Goal: Information Seeking & Learning: Learn about a topic

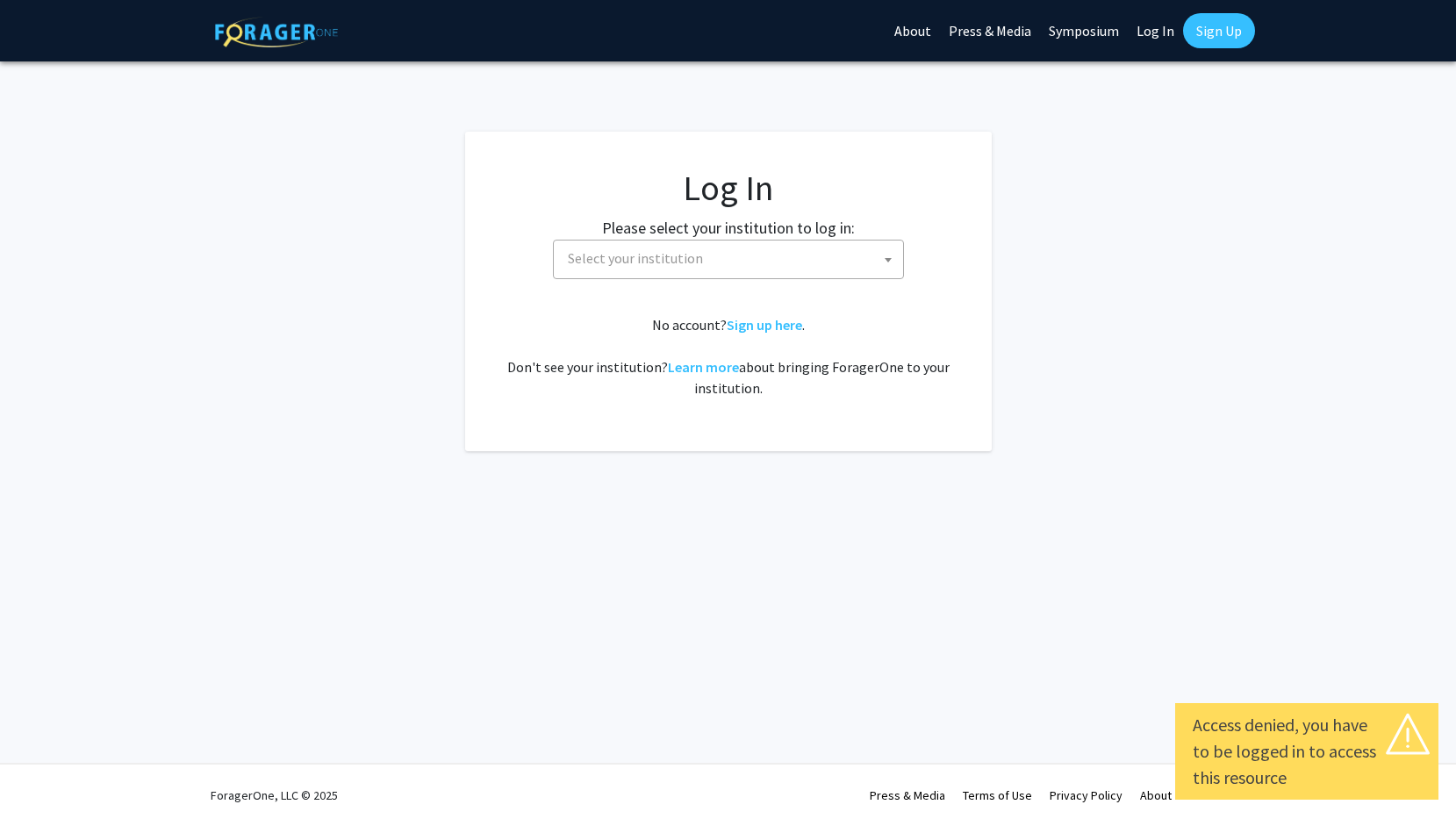
select select
click at [876, 253] on span "Select your institution" at bounding box center [732, 258] width 342 height 36
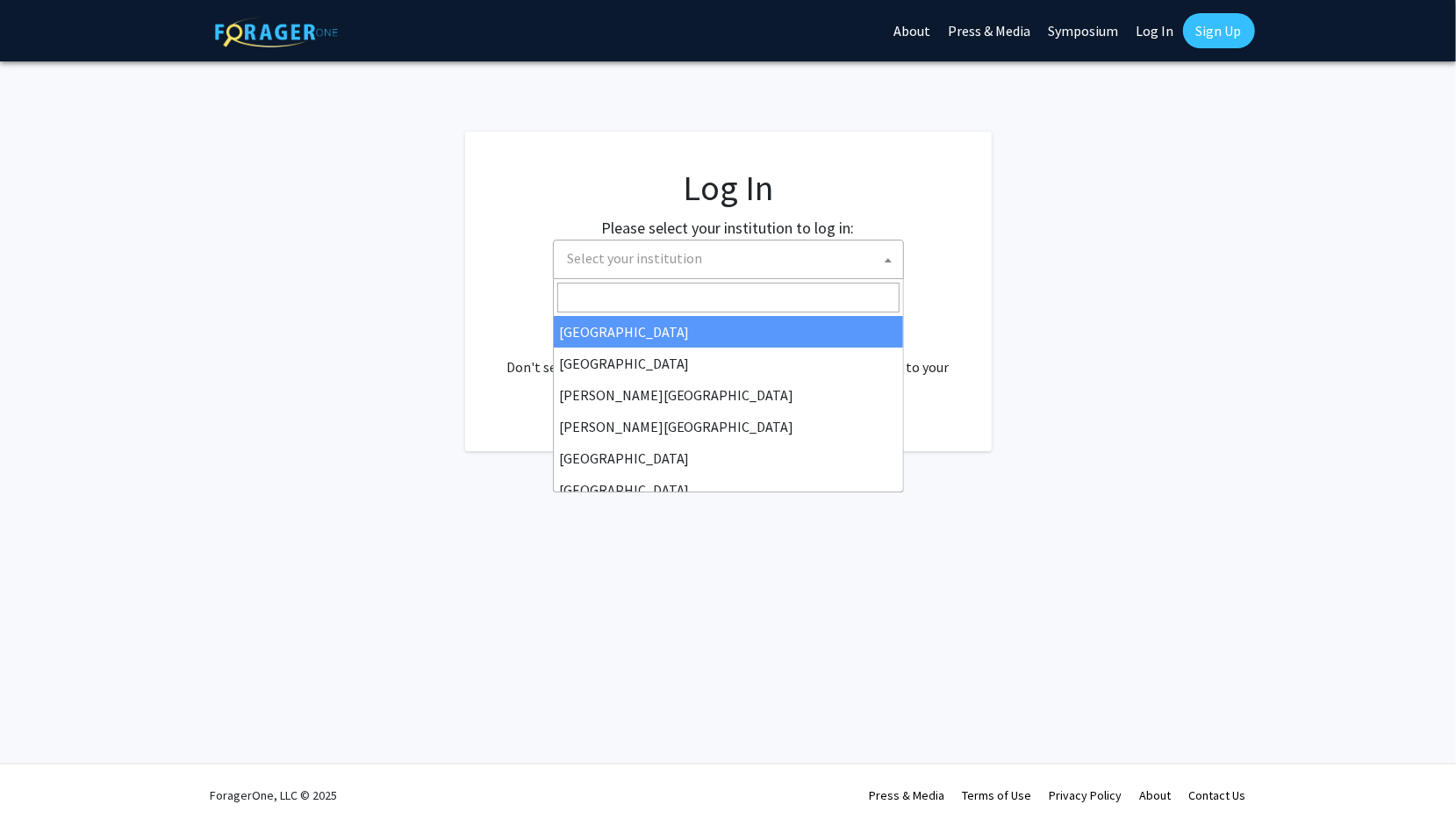
click at [741, 300] on input "Search" at bounding box center [728, 298] width 342 height 30
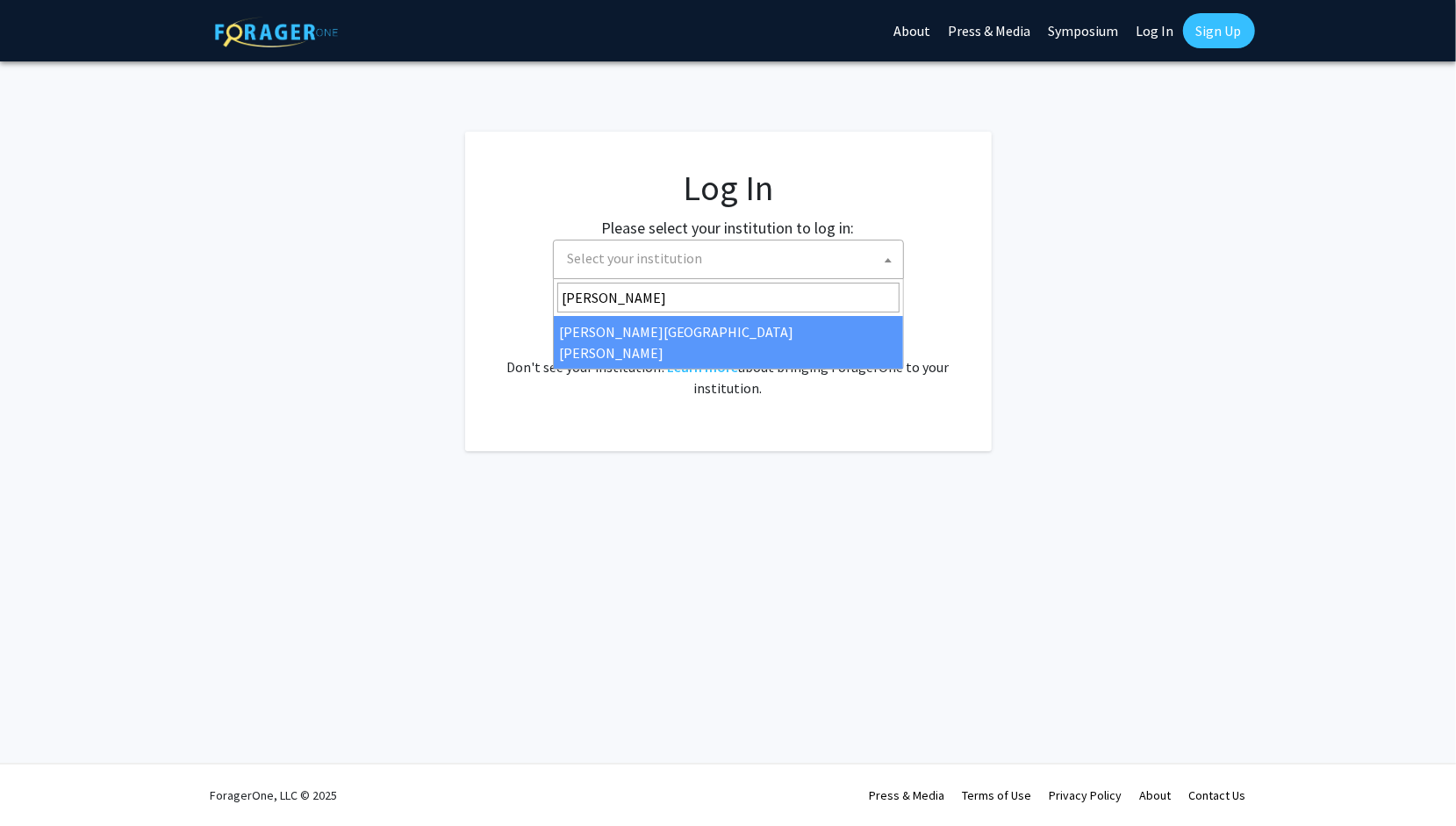
type input "Johns"
select select "1"
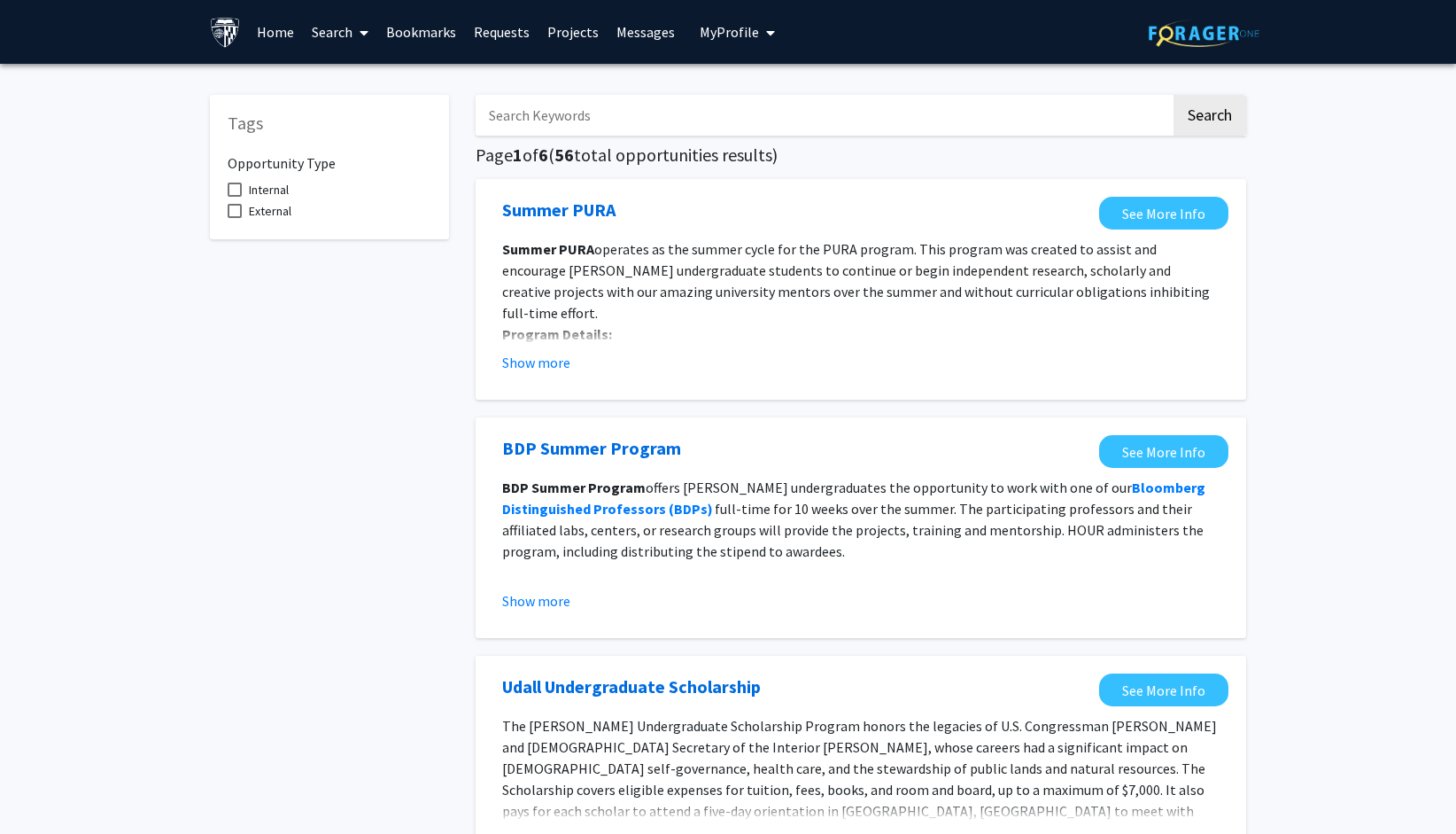
click at [361, 36] on icon at bounding box center [364, 33] width 8 height 14
click at [388, 73] on span "Faculty/Staff" at bounding box center [368, 81] width 131 height 35
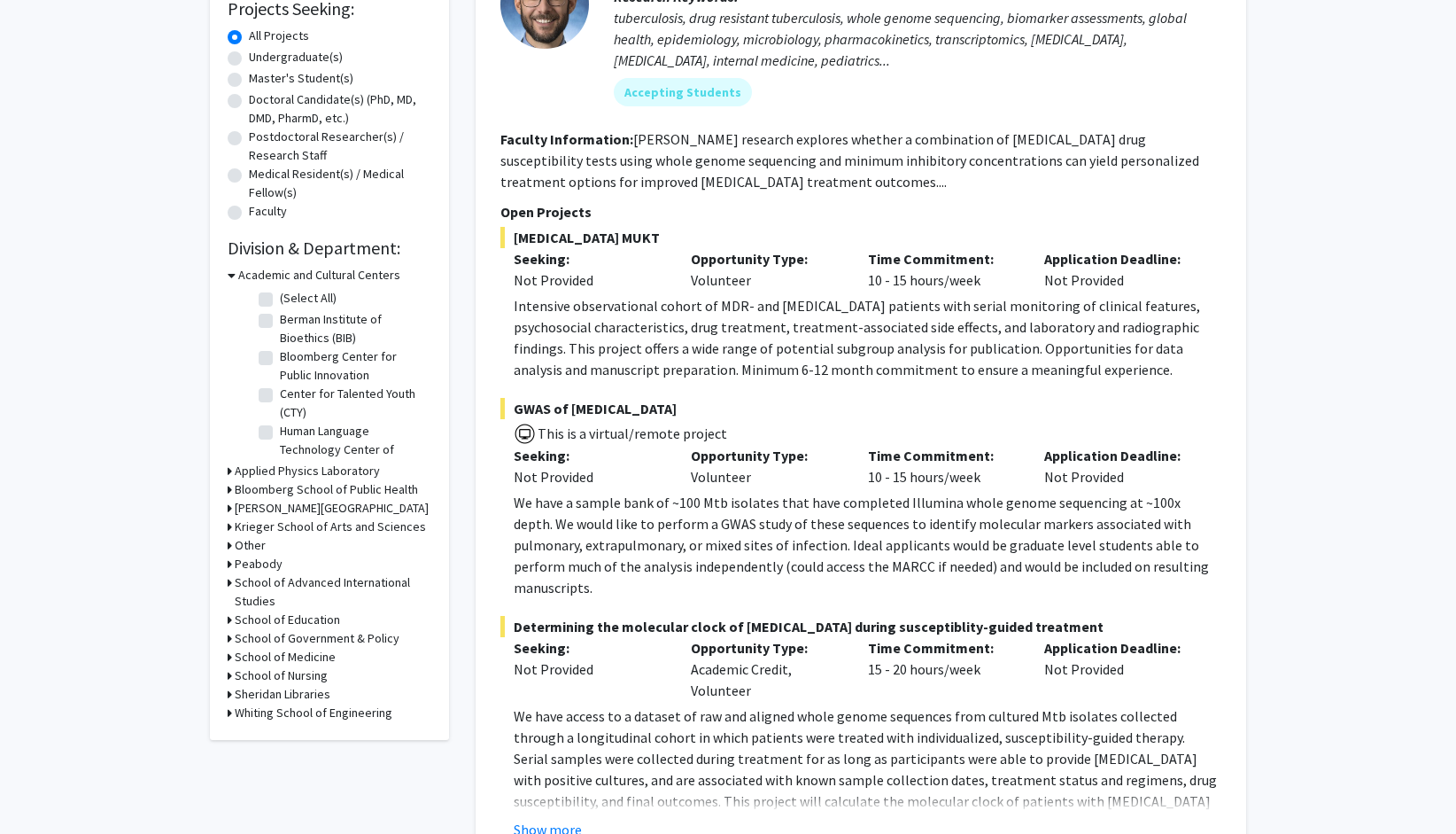
scroll to position [354, 0]
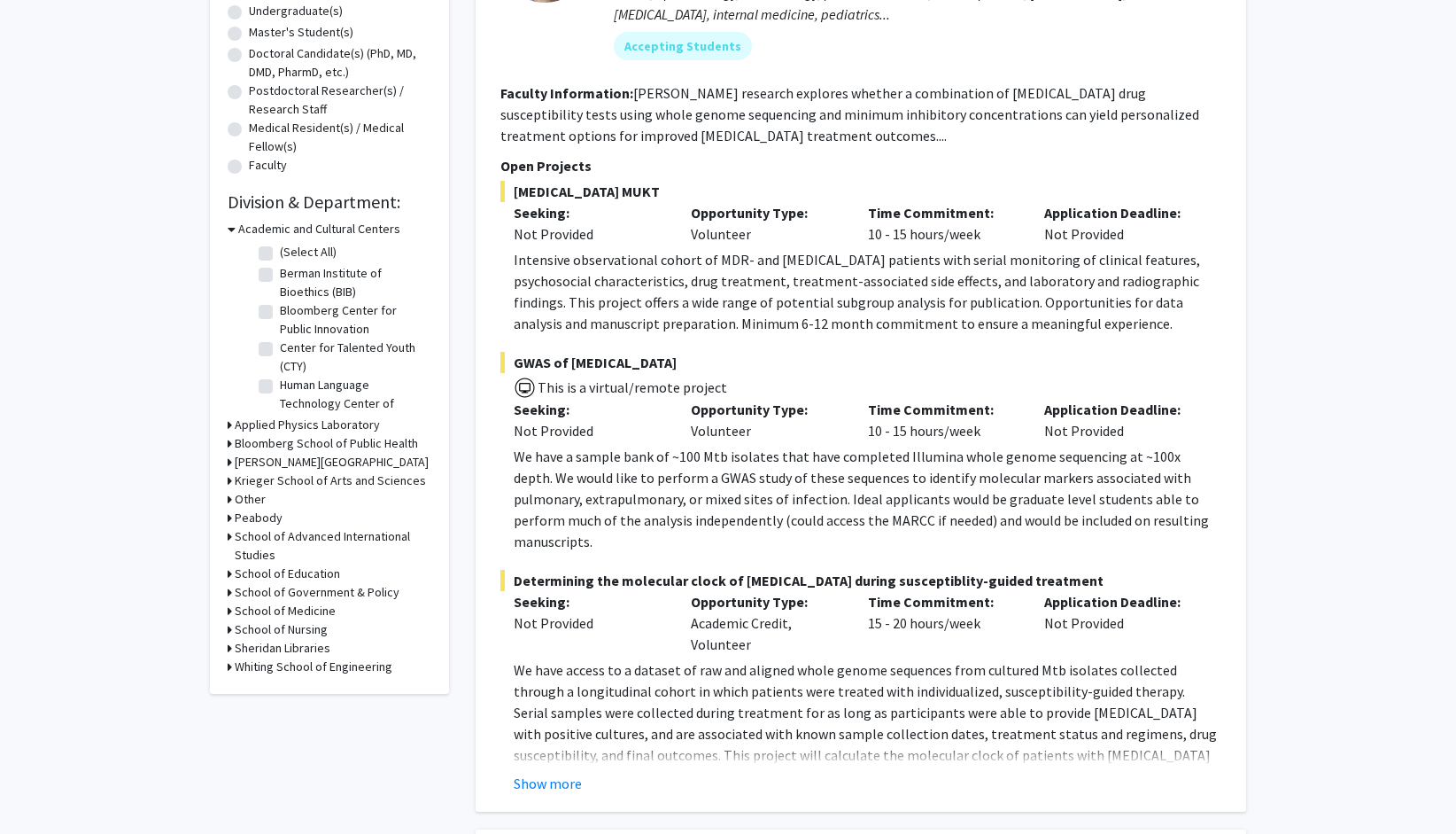
click at [229, 661] on icon at bounding box center [229, 667] width 5 height 19
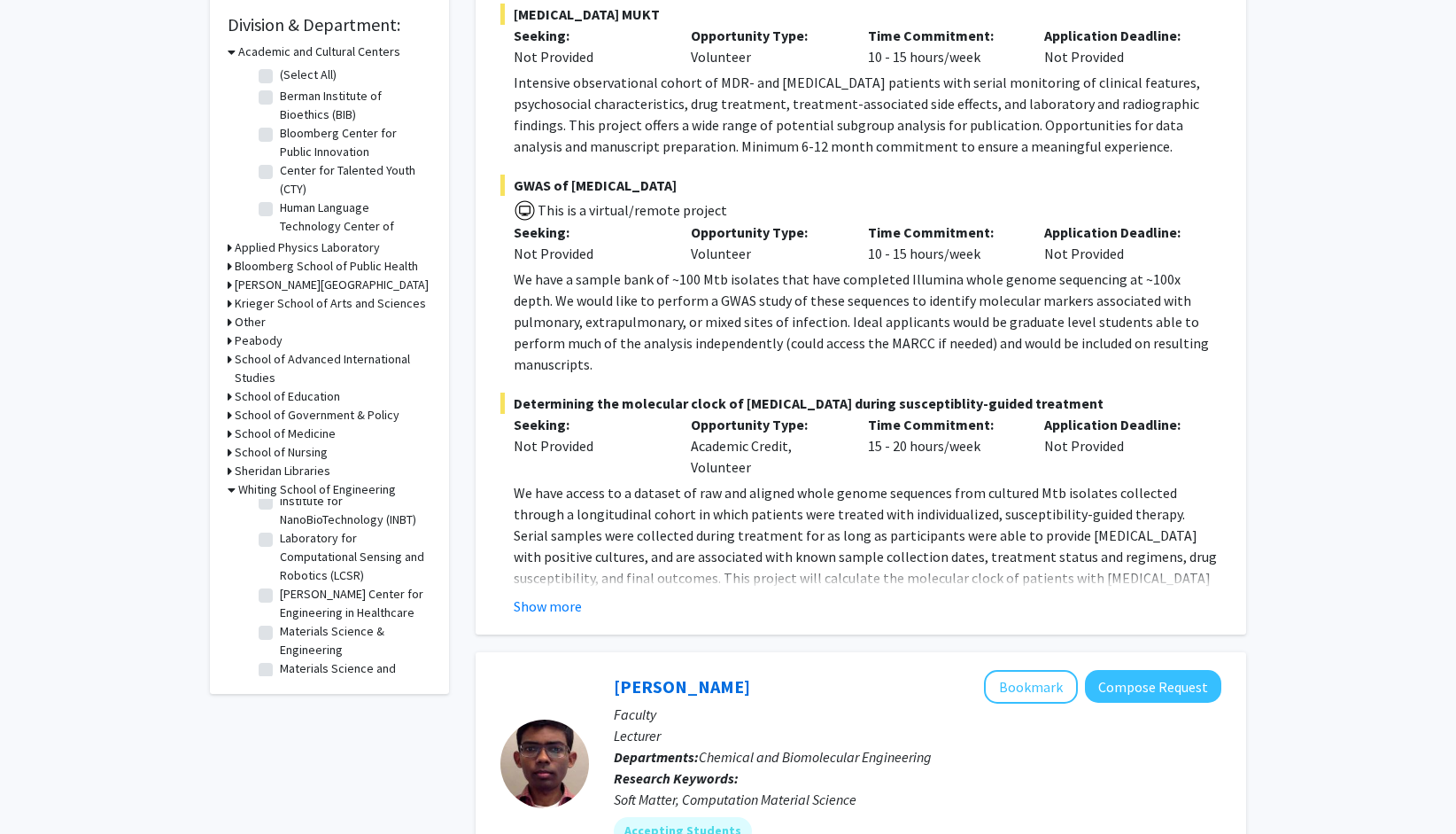
scroll to position [709, 0]
click at [280, 571] on label "Laboratory for Computational Sensing and Robotics (LCSR)" at bounding box center [354, 543] width 147 height 56
click at [280, 526] on input "Laboratory for Computational Sensing and Robotics (LCSR)" at bounding box center [285, 521] width 11 height 11
checkbox input "true"
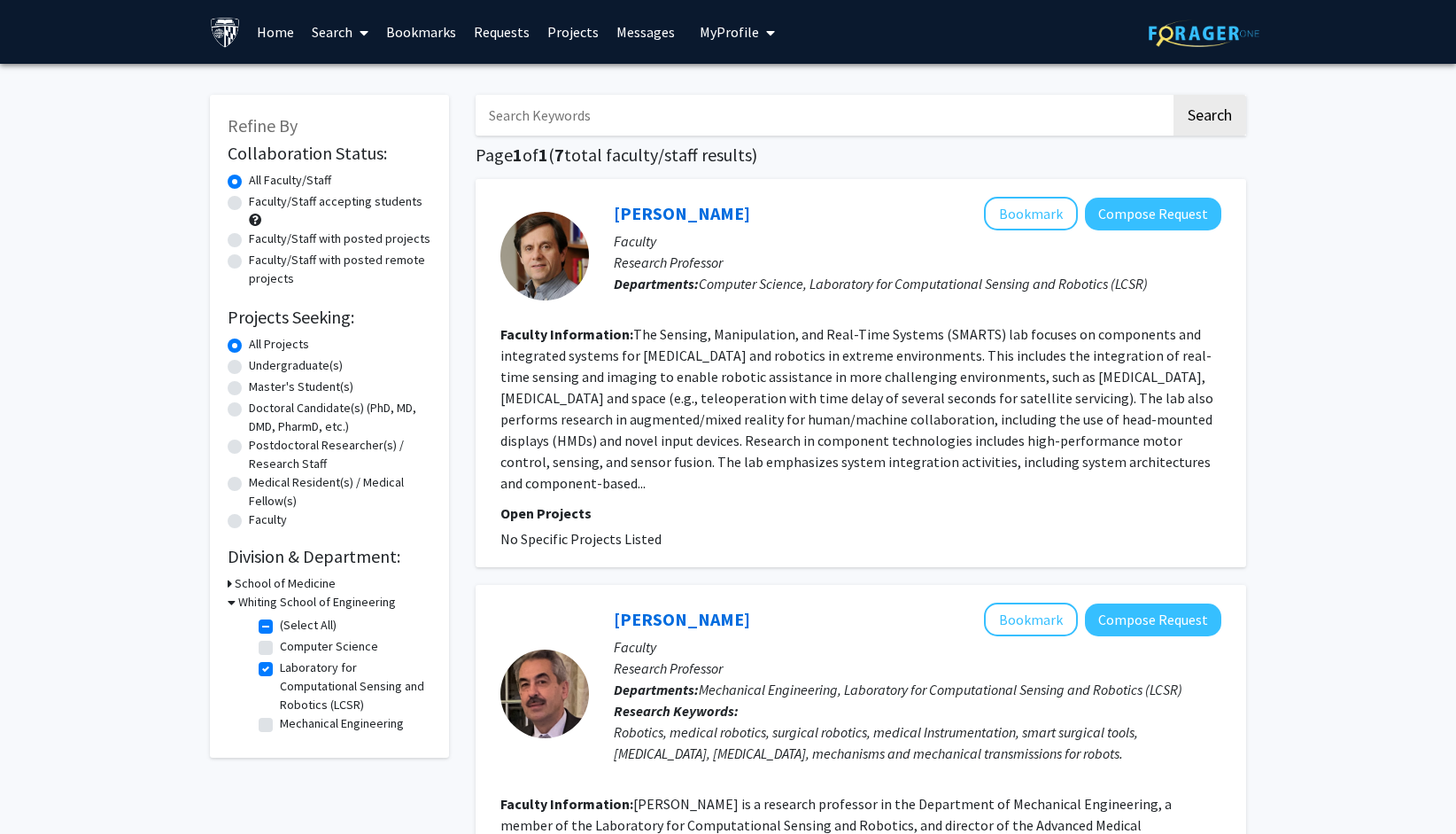
click at [280, 646] on label "Computer Science" at bounding box center [328, 646] width 98 height 19
click at [280, 646] on input "Computer Science" at bounding box center [285, 643] width 11 height 11
checkbox input "true"
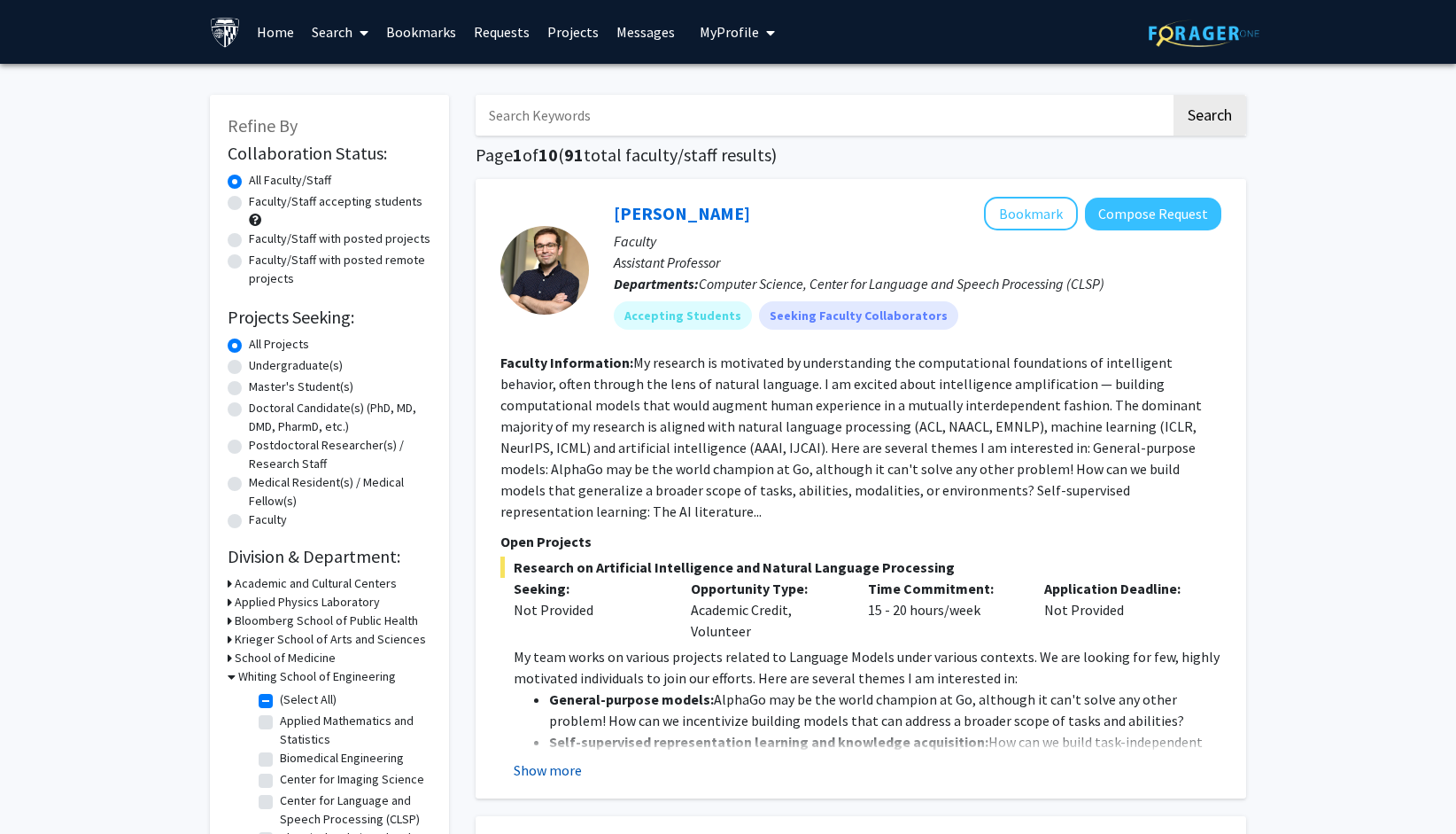
click at [560, 759] on button "Show more" at bounding box center [548, 770] width 68 height 21
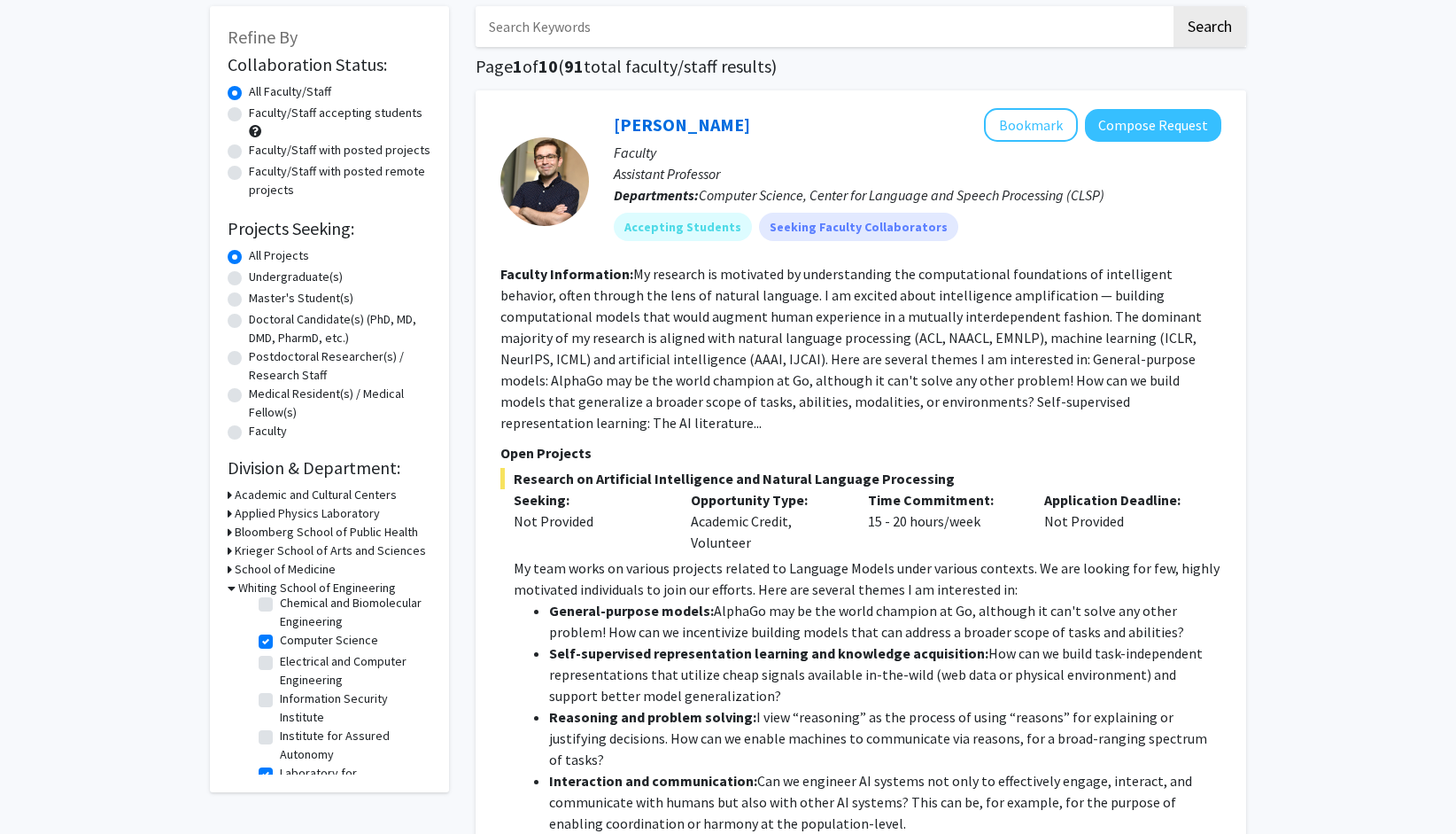
scroll to position [150, 0]
click at [280, 685] on label "Electrical and Computer Engineering" at bounding box center [354, 666] width 147 height 37
click at [280, 660] on input "Electrical and Computer Engineering" at bounding box center [285, 653] width 11 height 11
checkbox input "true"
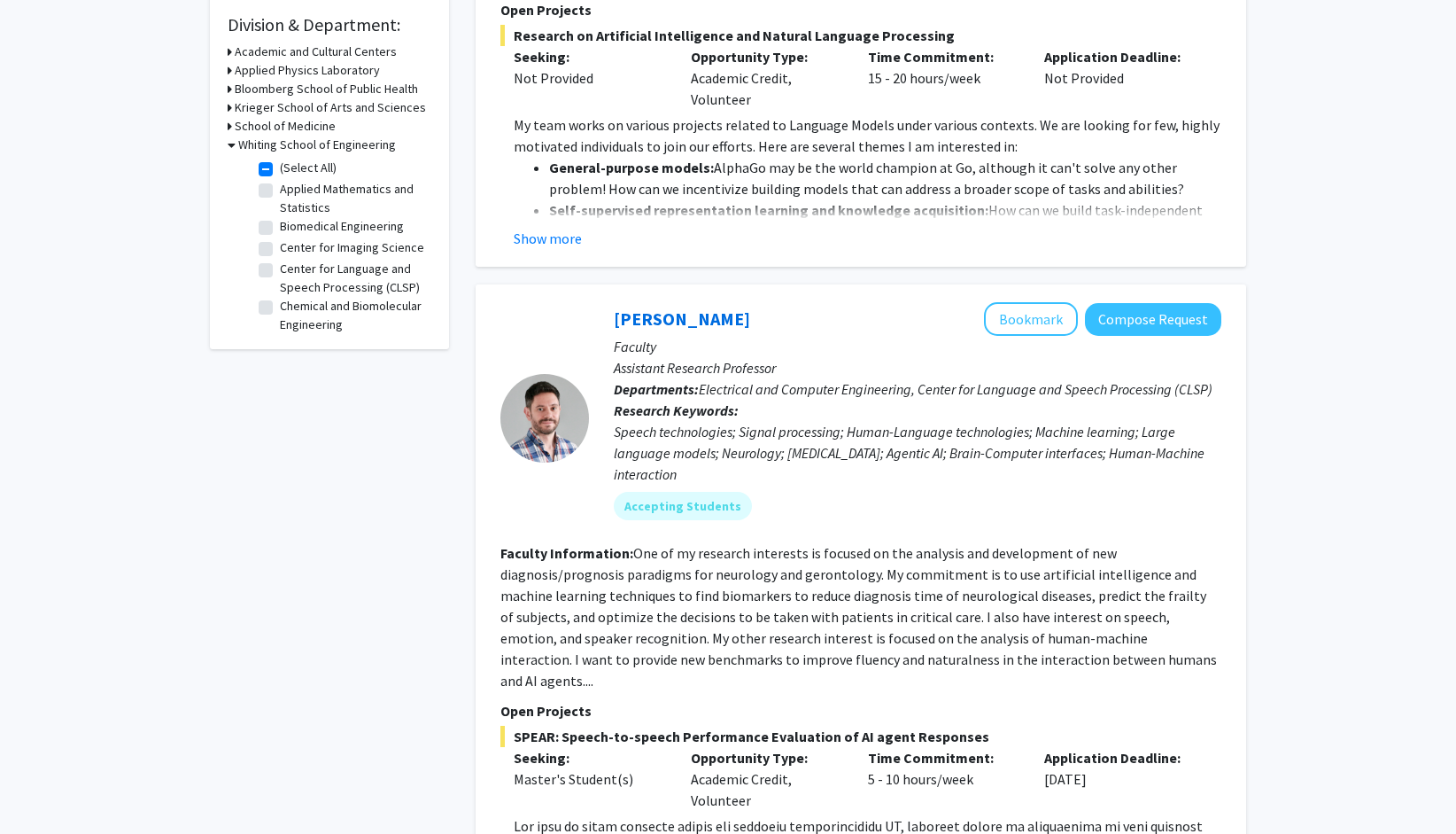
scroll to position [709, 0]
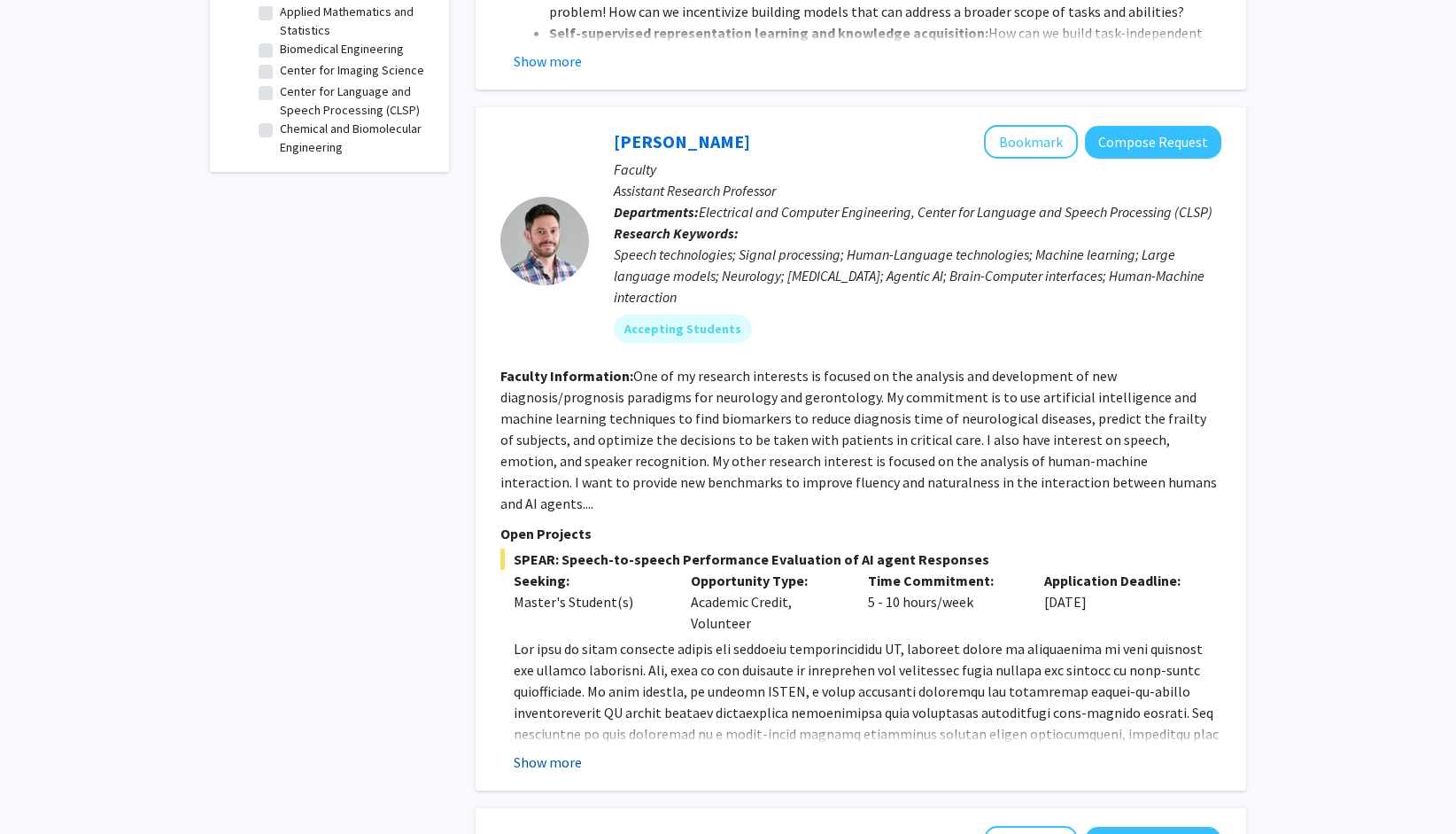
click at [556, 751] on button "Show more" at bounding box center [548, 761] width 68 height 21
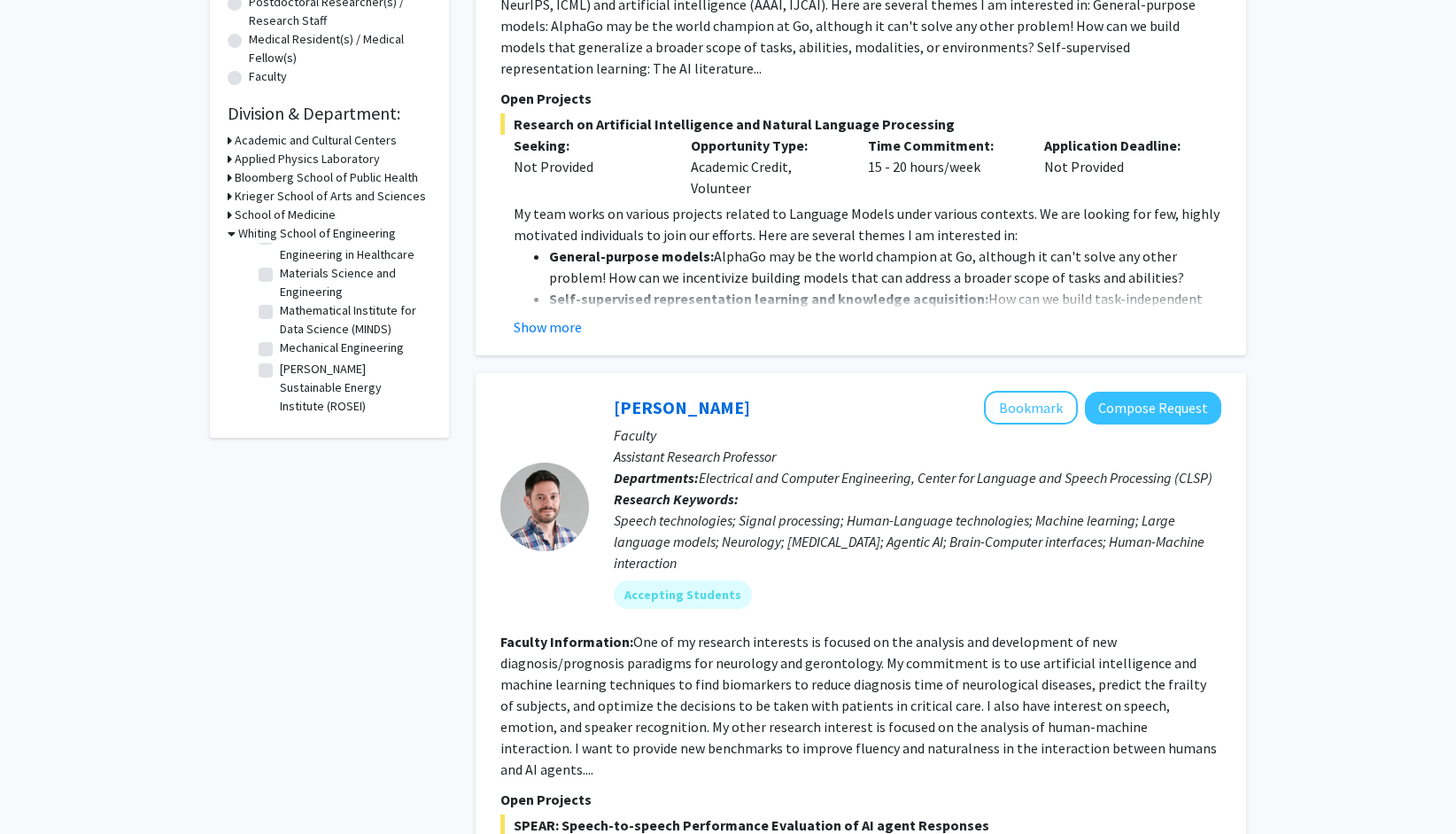
scroll to position [419, 0]
click at [280, 349] on label "Mechanical Engineering" at bounding box center [341, 348] width 124 height 19
click at [280, 349] on input "Mechanical Engineering" at bounding box center [285, 344] width 11 height 11
checkbox input "true"
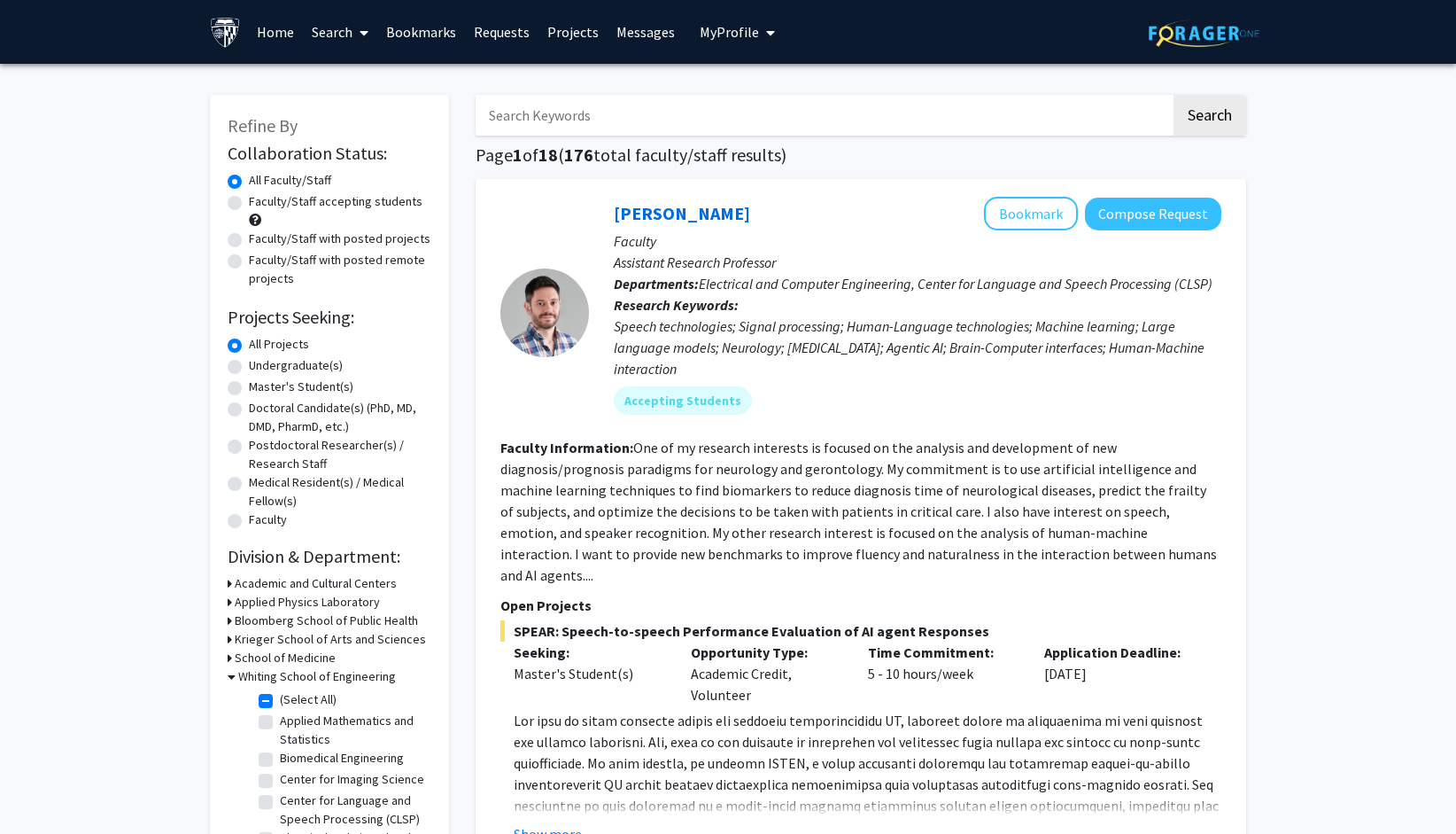
scroll to position [354, 0]
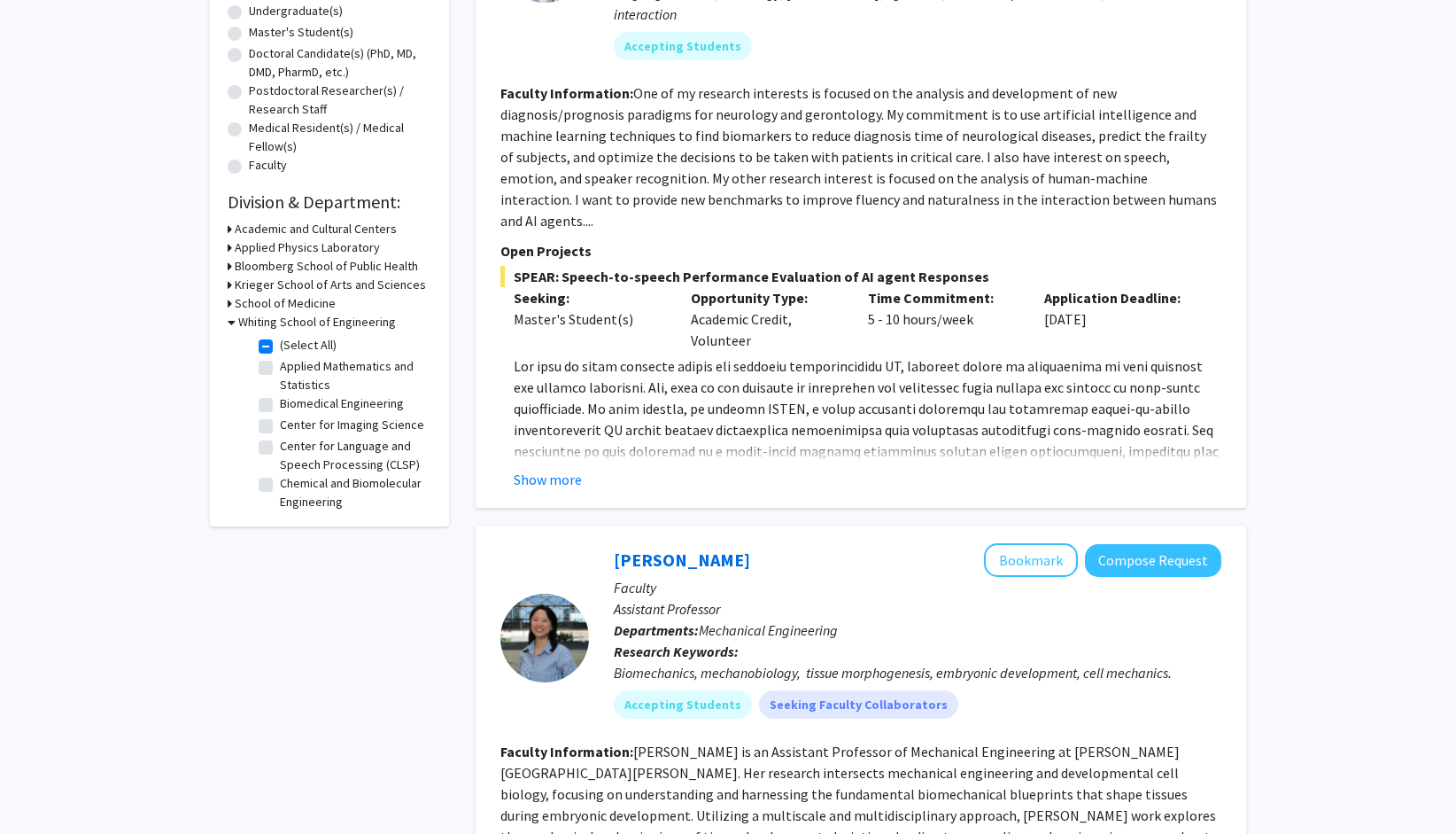
click at [558, 468] on button "Show more" at bounding box center [548, 479] width 68 height 21
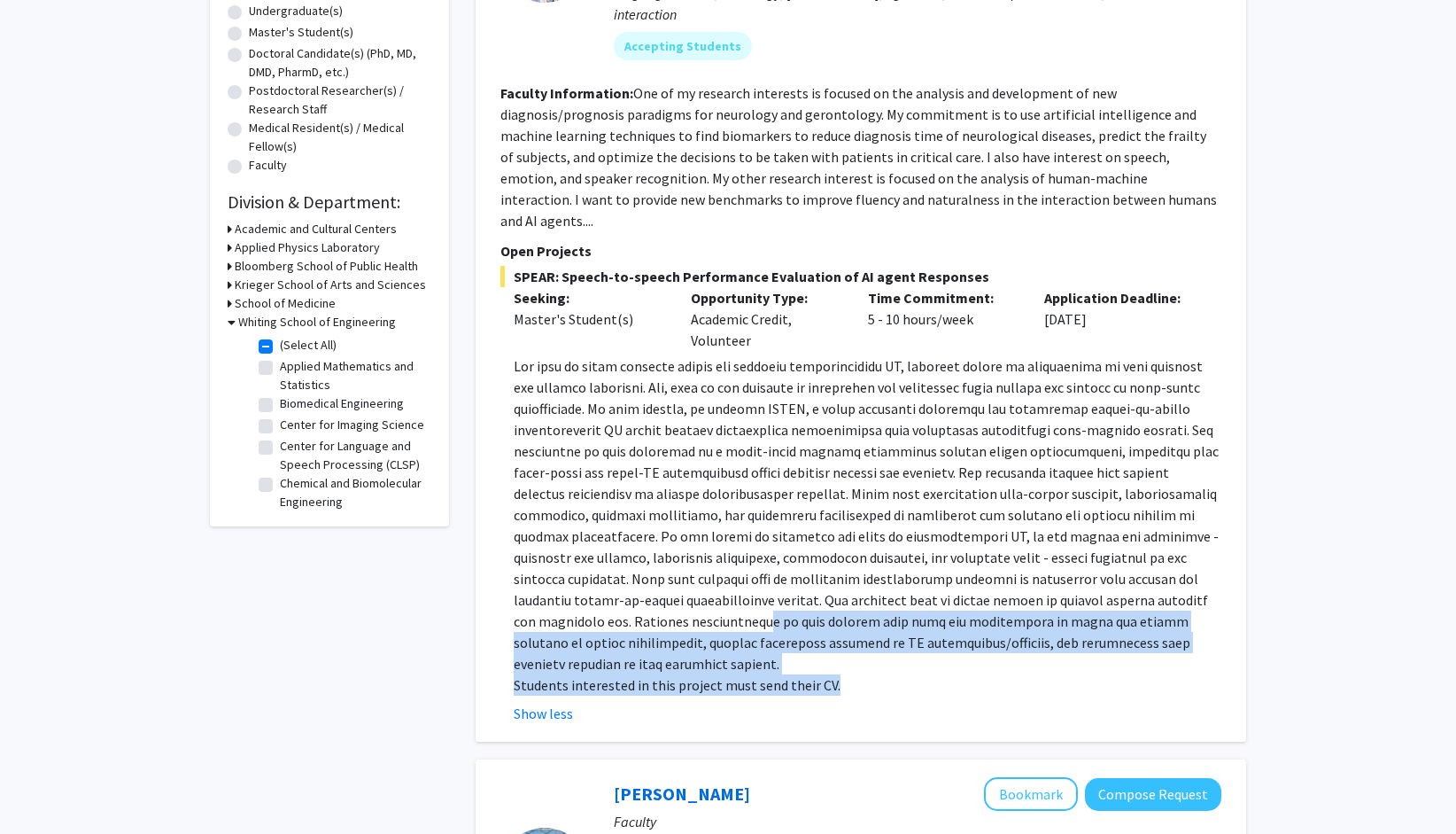
drag, startPoint x: 582, startPoint y: 605, endPoint x: 1061, endPoint y: 641, distance: 480.4
click at [1061, 641] on div "Students interested in this project must send their CV." at bounding box center [867, 525] width 708 height 341
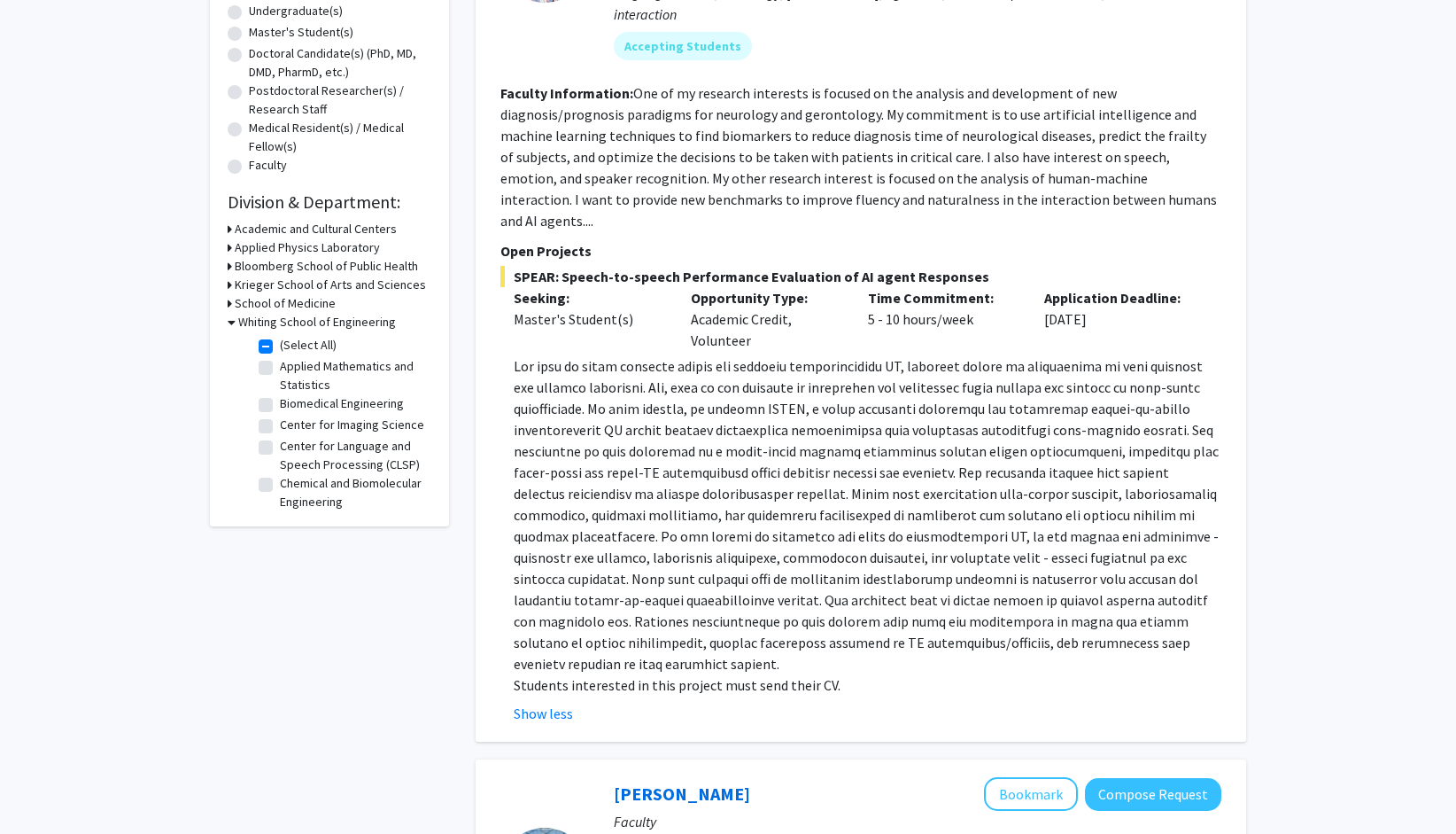
drag, startPoint x: 1061, startPoint y: 641, endPoint x: 1236, endPoint y: 660, distance: 176.0
click at [1236, 660] on div "[PERSON_NAME] Bookmark Compose Request Faculty Assistant Research Professor Dep…" at bounding box center [861, 283] width 770 height 917
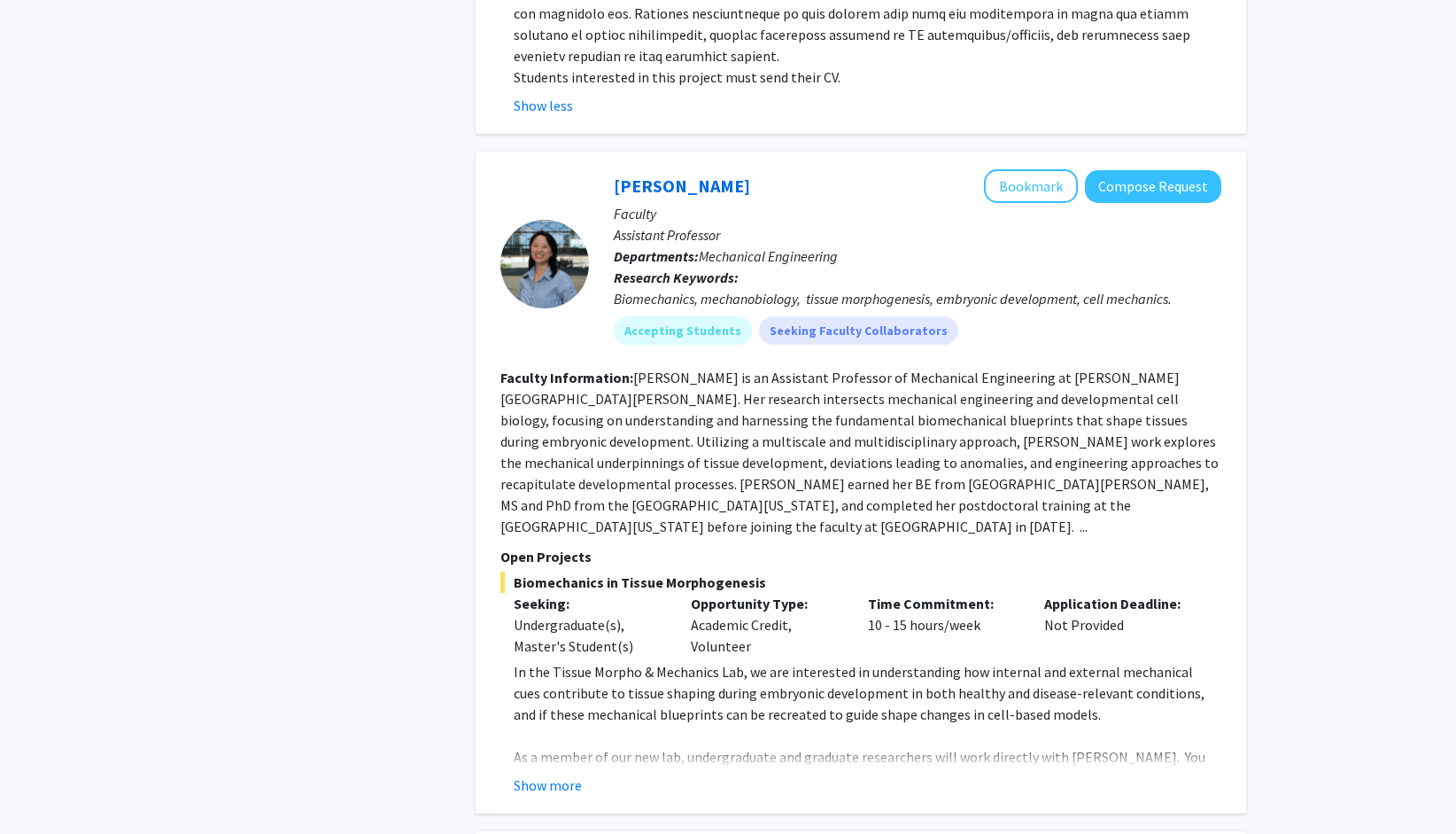
scroll to position [975, 0]
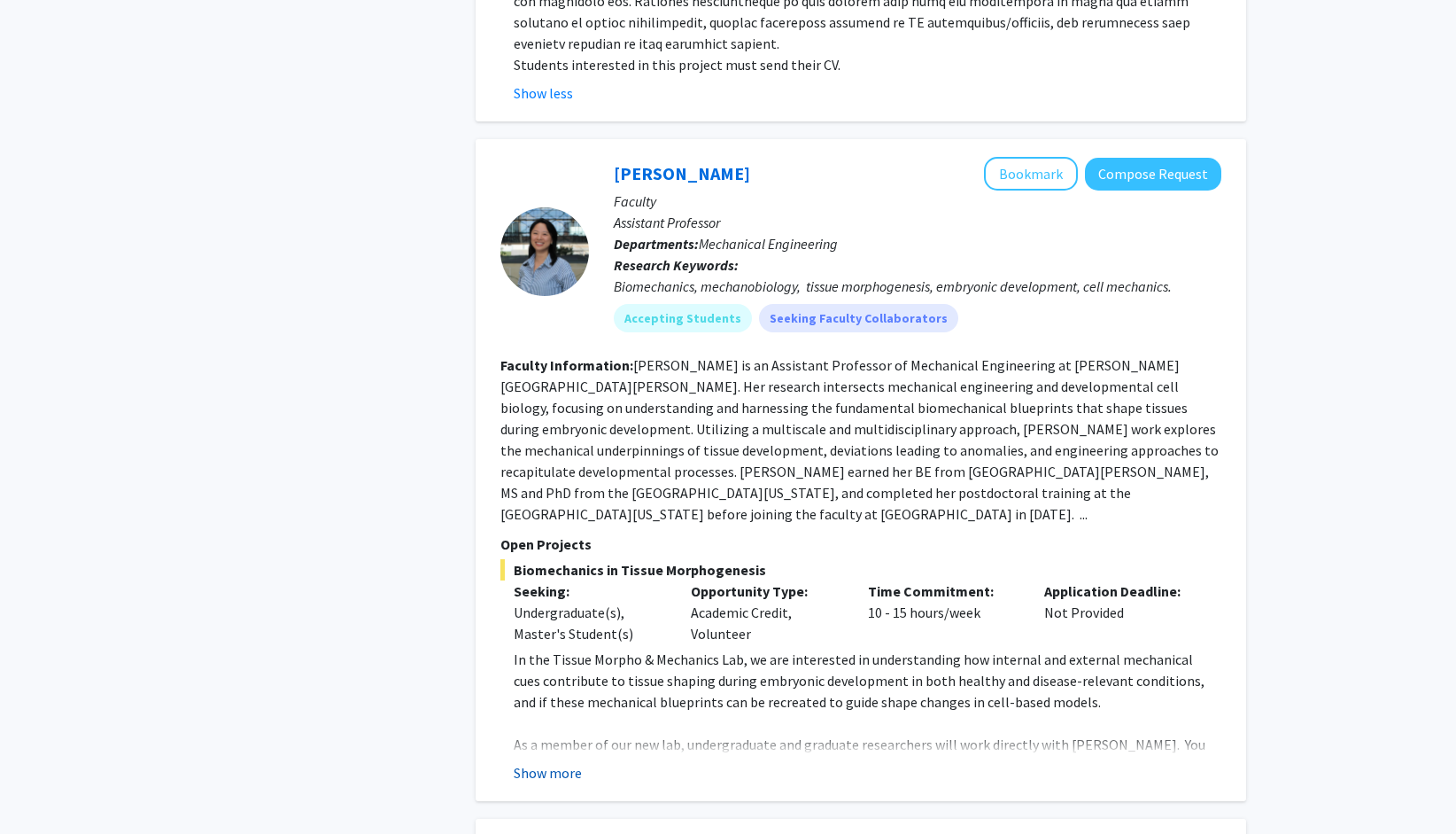
click at [552, 762] on button "Show more" at bounding box center [548, 772] width 68 height 21
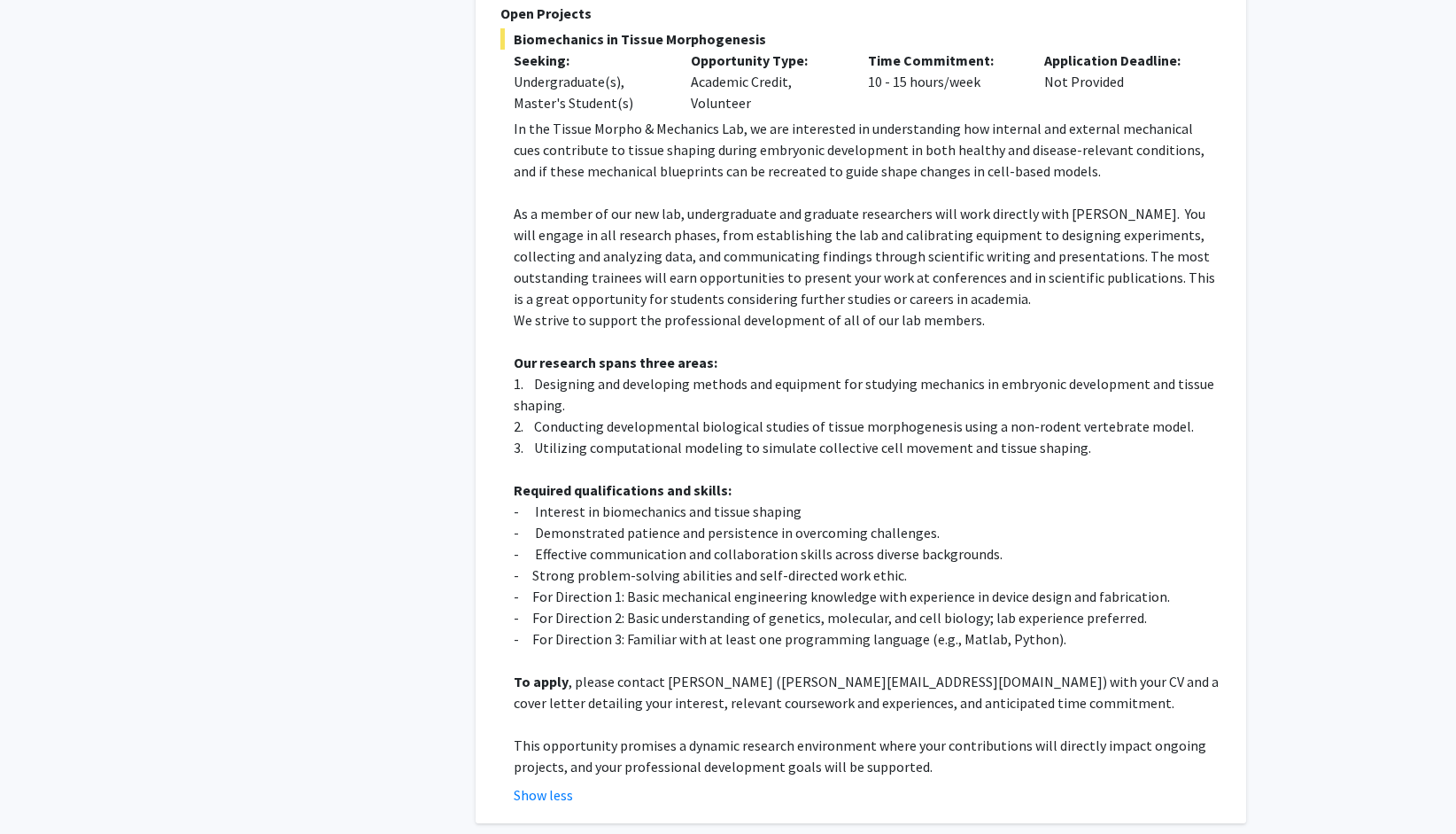
scroll to position [1507, 0]
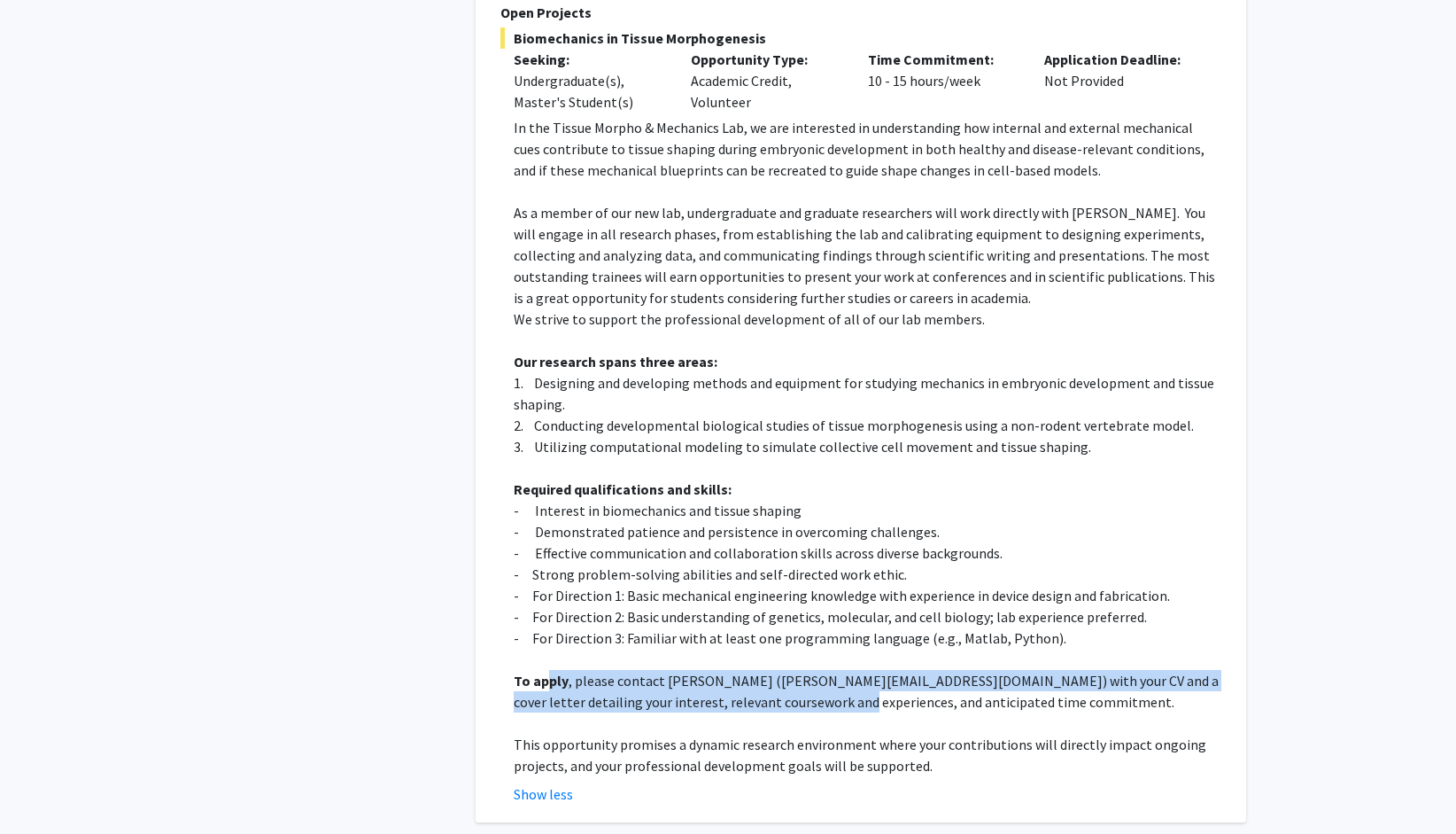
drag, startPoint x: 550, startPoint y: 618, endPoint x: 782, endPoint y: 631, distance: 232.4
click at [782, 670] on p "To apply , please contact [PERSON_NAME] ([PERSON_NAME][EMAIL_ADDRESS][DOMAIN_NA…" at bounding box center [867, 691] width 708 height 43
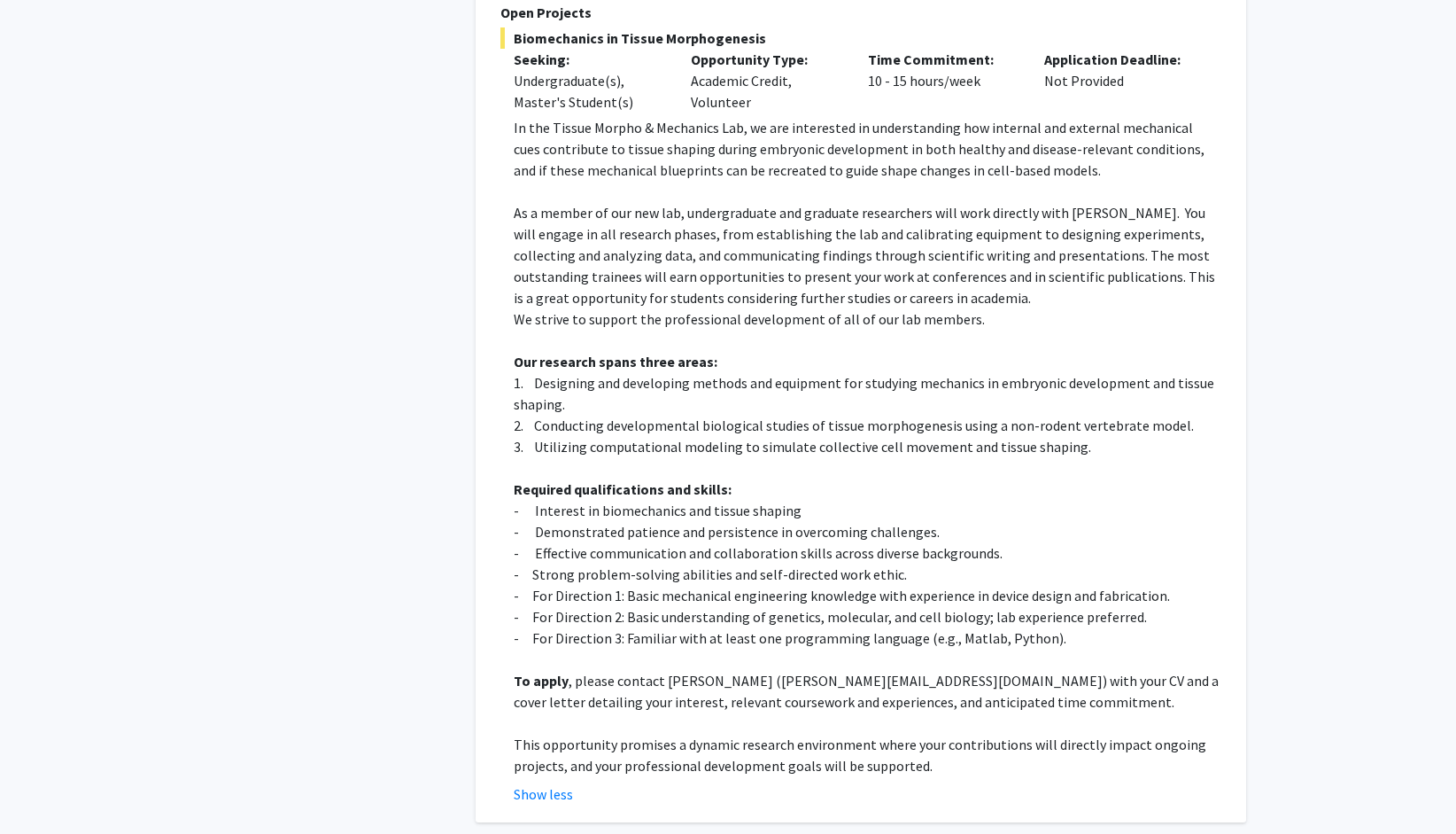
drag, startPoint x: 782, startPoint y: 631, endPoint x: 1139, endPoint y: 665, distance: 358.6
click at [1139, 713] on p at bounding box center [867, 723] width 708 height 21
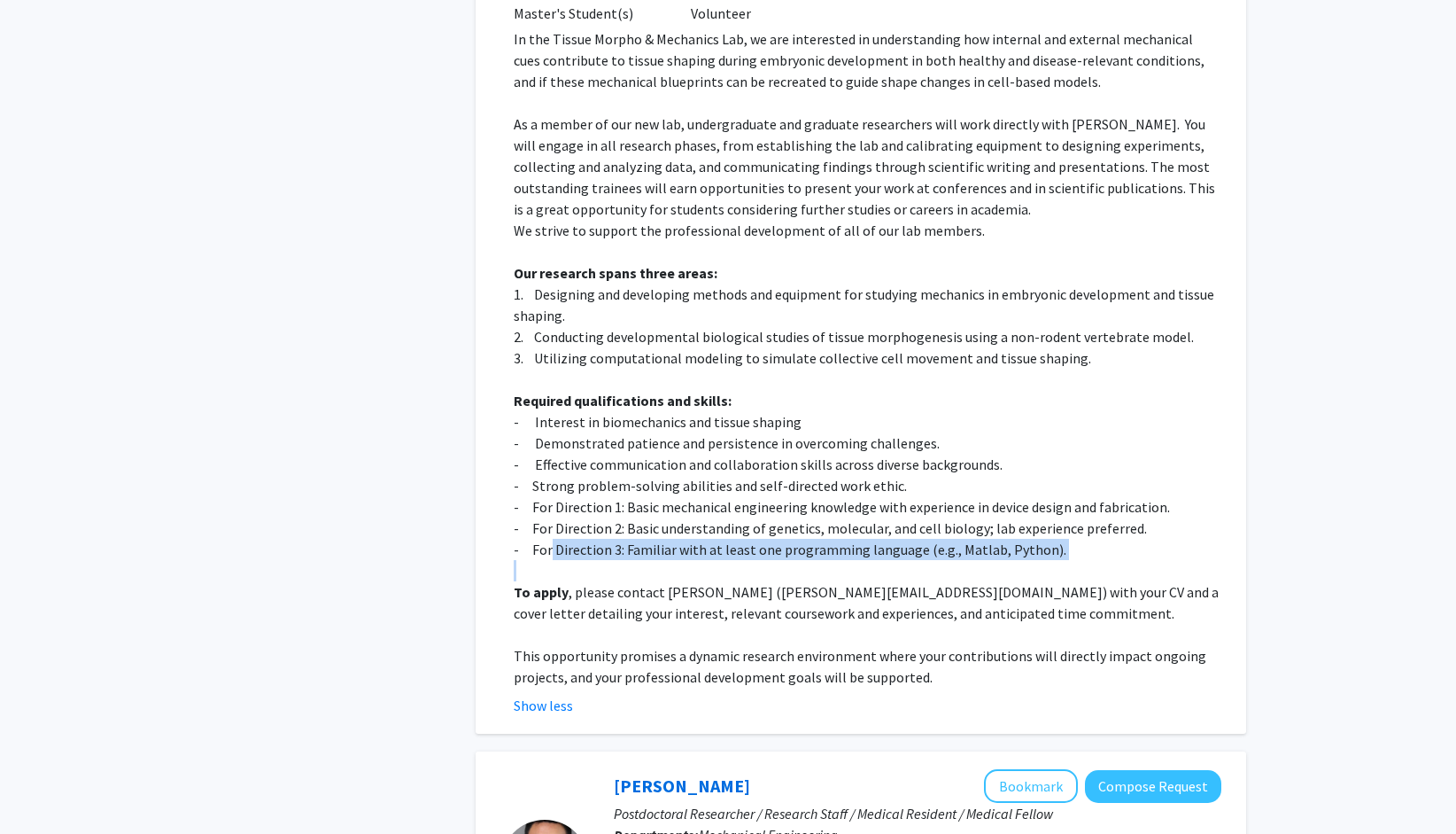
drag, startPoint x: 549, startPoint y: 493, endPoint x: 837, endPoint y: 507, distance: 288.3
click at [837, 507] on div "In the Tissue Morpho & Mechanics Lab, we are interested in understanding how in…" at bounding box center [867, 357] width 708 height 660
drag, startPoint x: 837, startPoint y: 507, endPoint x: 1250, endPoint y: 491, distance: 413.3
click at [1121, 538] on p "- For Direction 3: Familiar with at least one programming language (e.g., Matla…" at bounding box center [867, 549] width 708 height 21
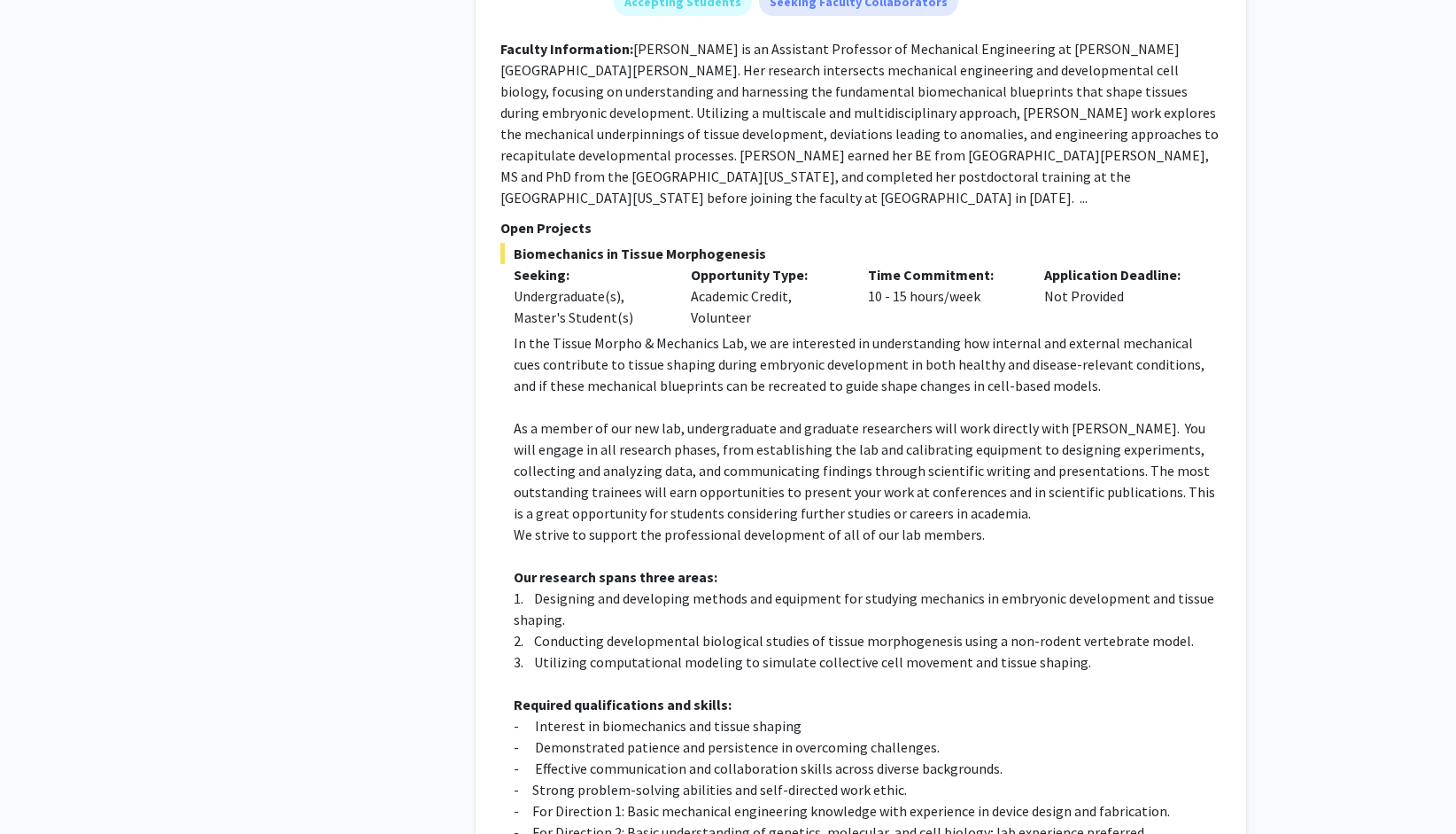
scroll to position [1329, 0]
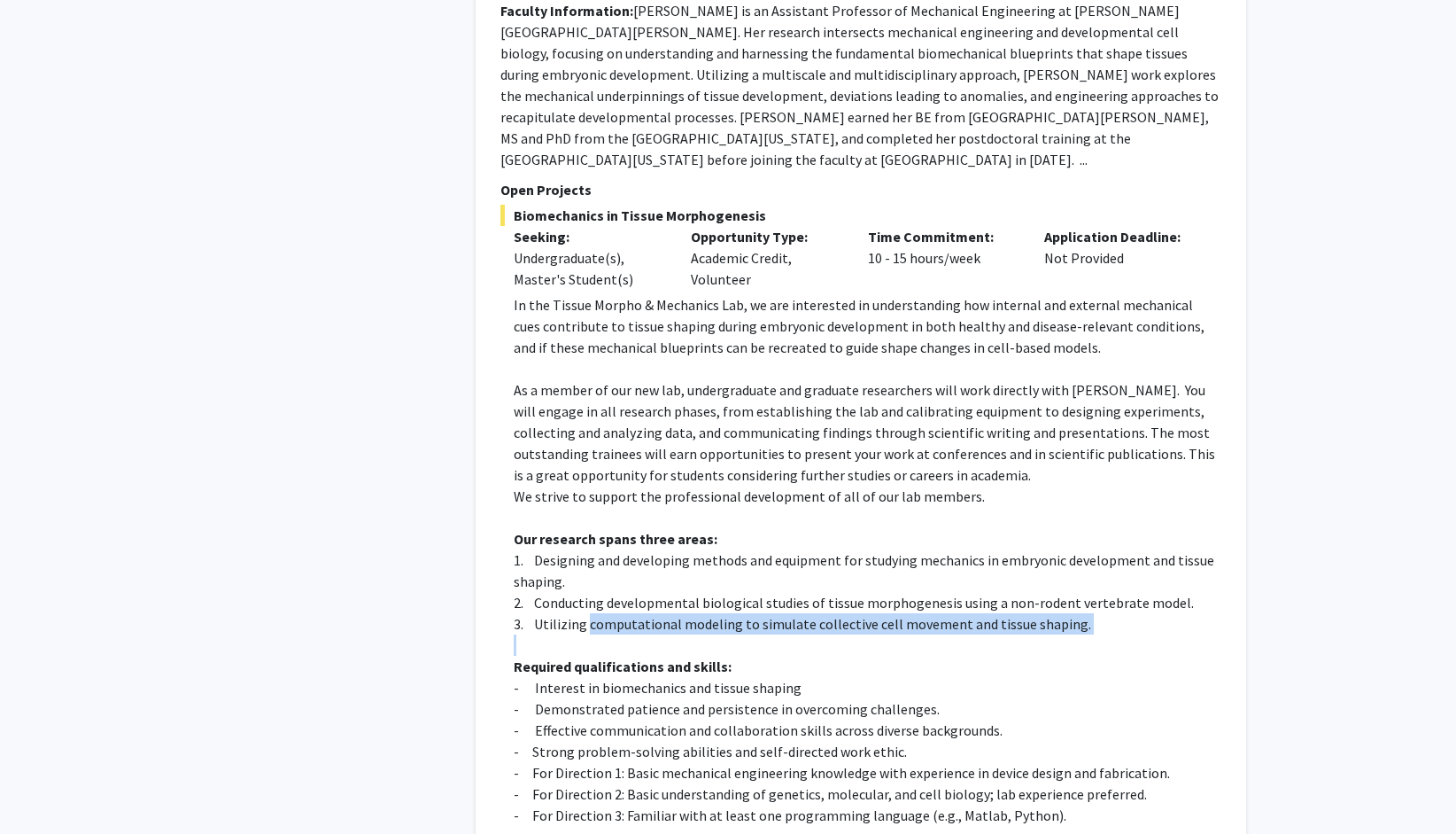
drag, startPoint x: 589, startPoint y: 569, endPoint x: 783, endPoint y: 574, distance: 194.1
click at [783, 574] on div "In the Tissue Morpho & Mechanics Lab, we are interested in understanding how in…" at bounding box center [867, 623] width 708 height 660
drag, startPoint x: 783, startPoint y: 574, endPoint x: 974, endPoint y: 597, distance: 192.4
click at [974, 656] on p "Required qualifications and skills:" at bounding box center [867, 666] width 708 height 21
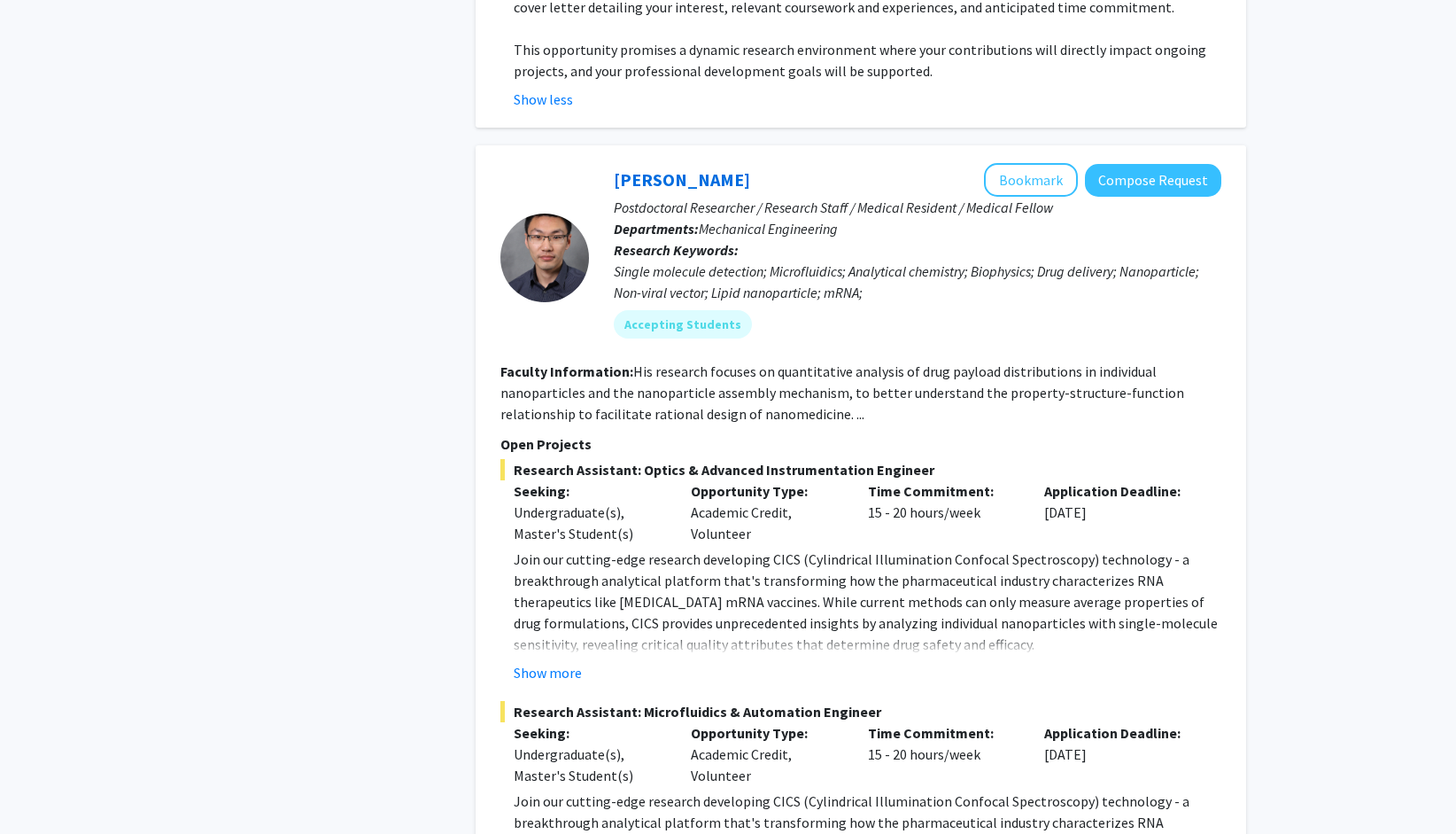
scroll to position [2216, 0]
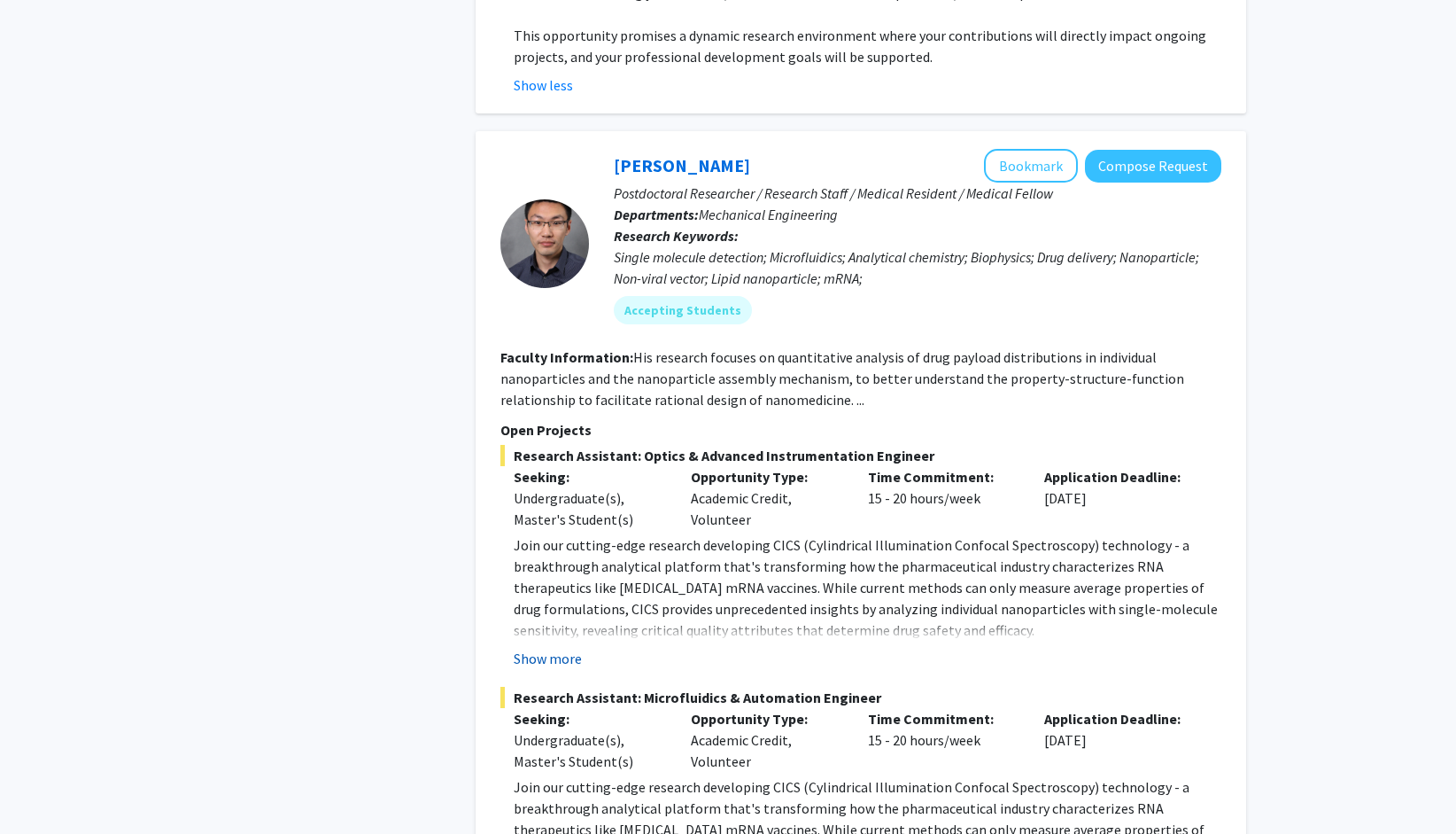
click at [557, 647] on button "Show more" at bounding box center [548, 658] width 68 height 21
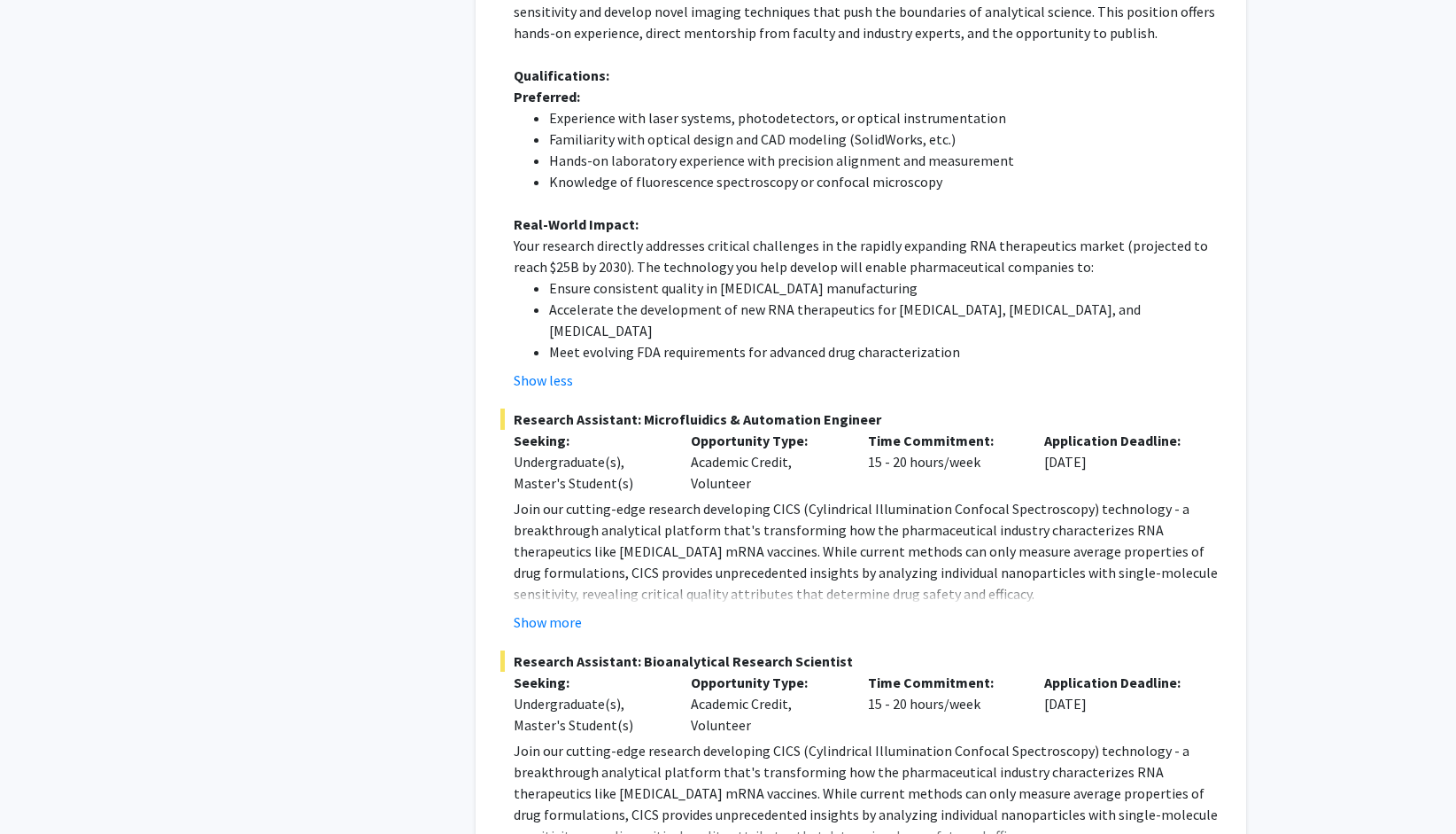
scroll to position [3101, 0]
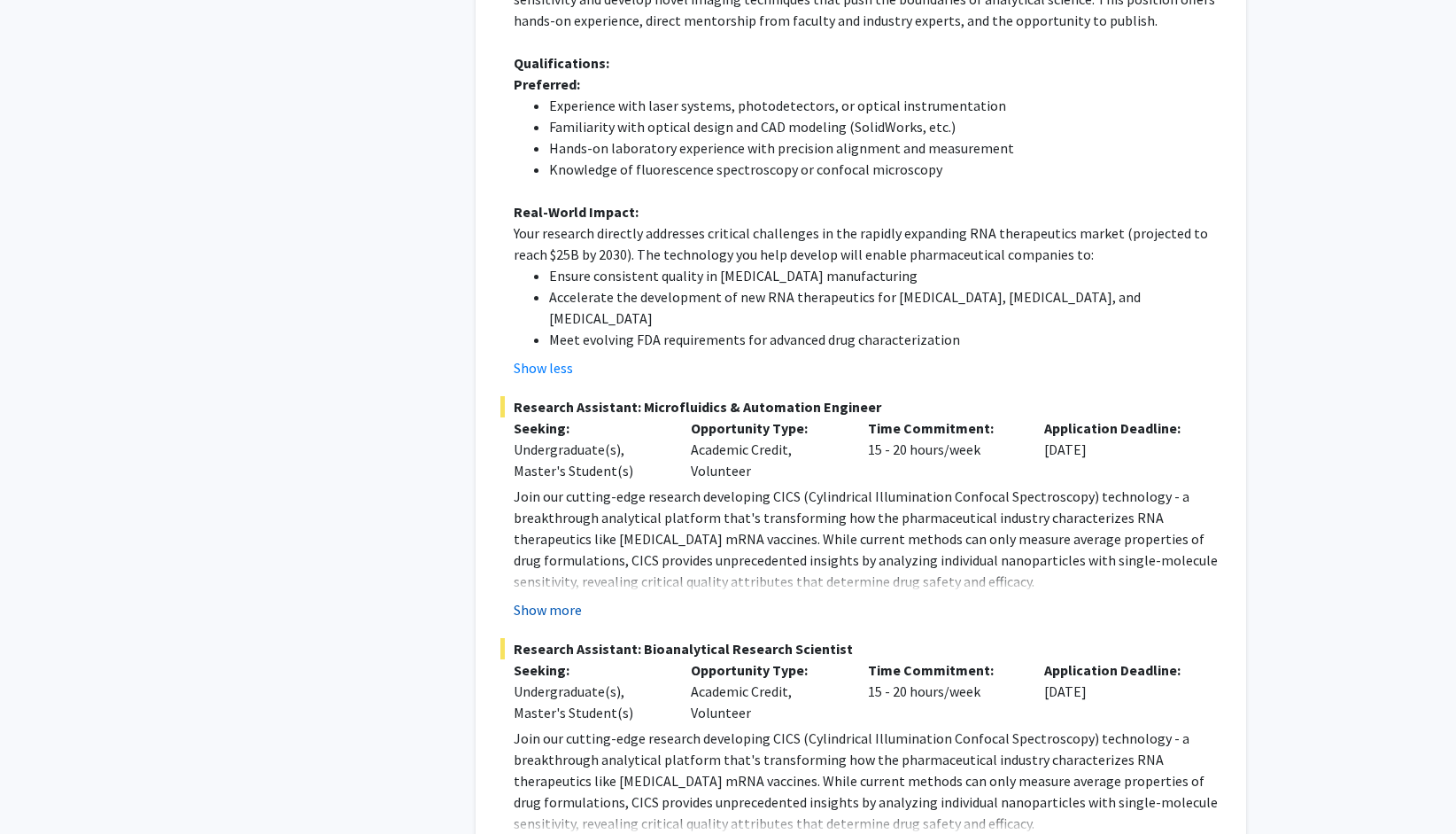
click at [549, 599] on button "Show more" at bounding box center [548, 609] width 68 height 21
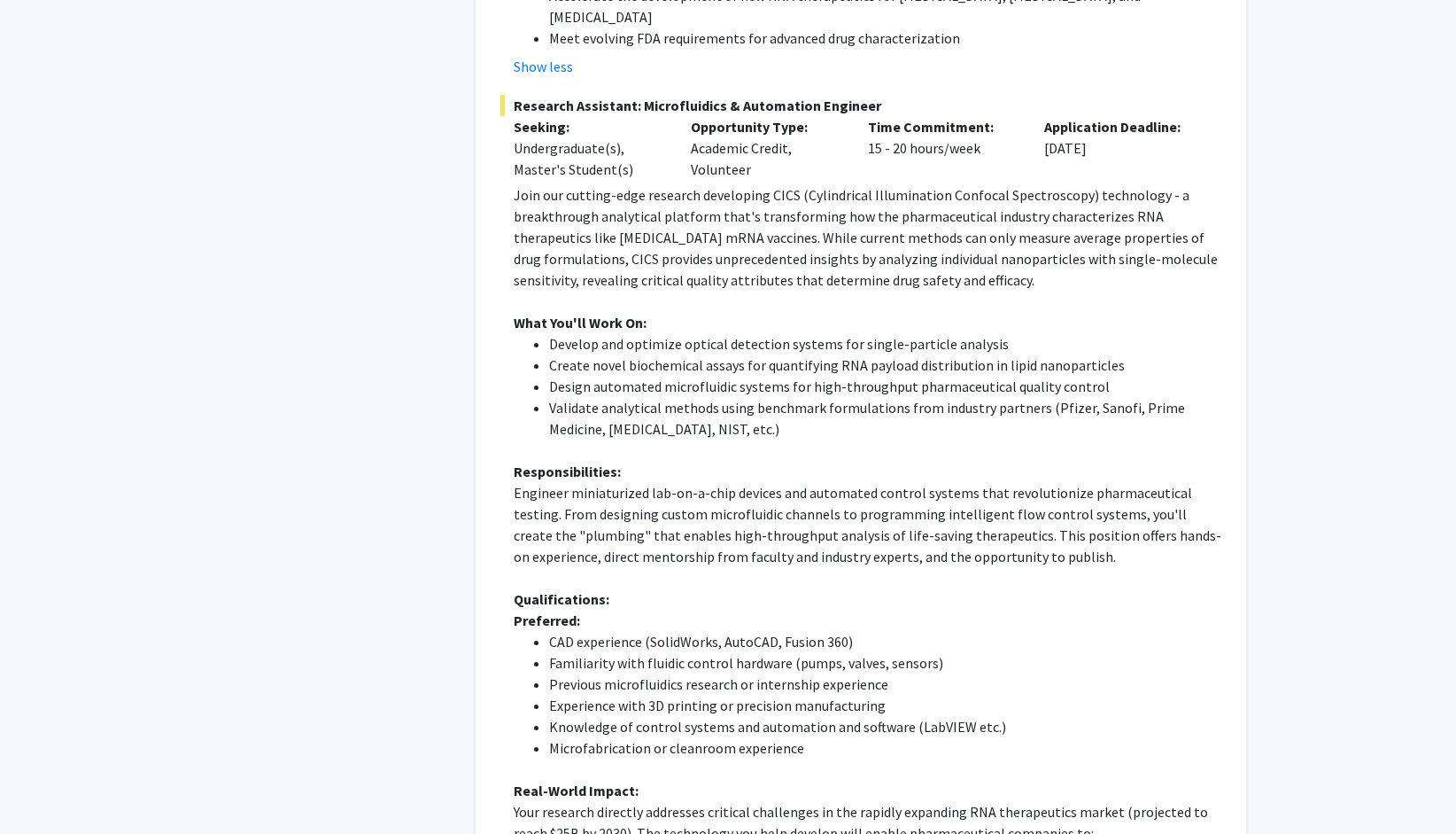
scroll to position [3544, 0]
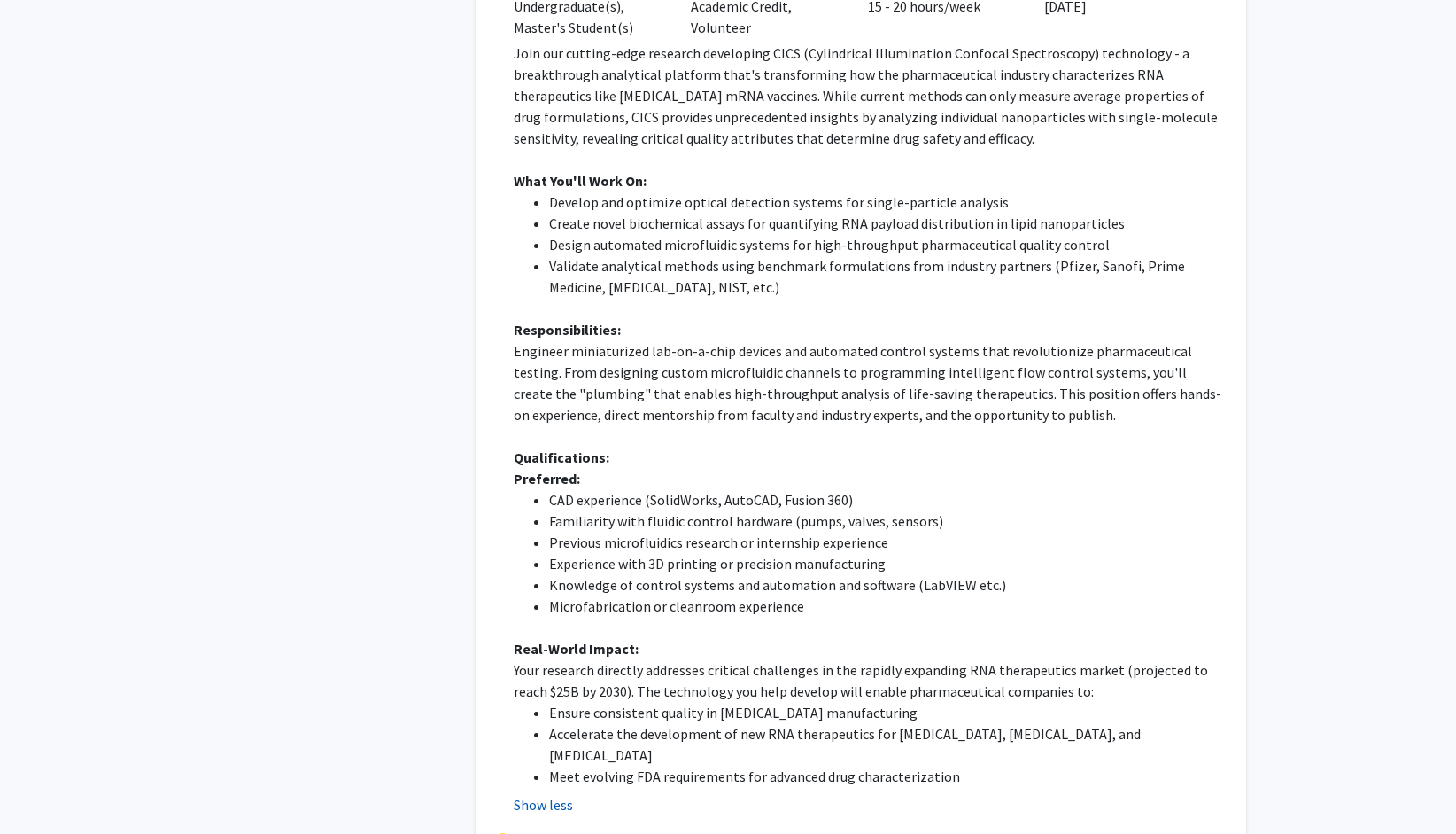
click at [557, 794] on button "Show less" at bounding box center [544, 804] width 60 height 21
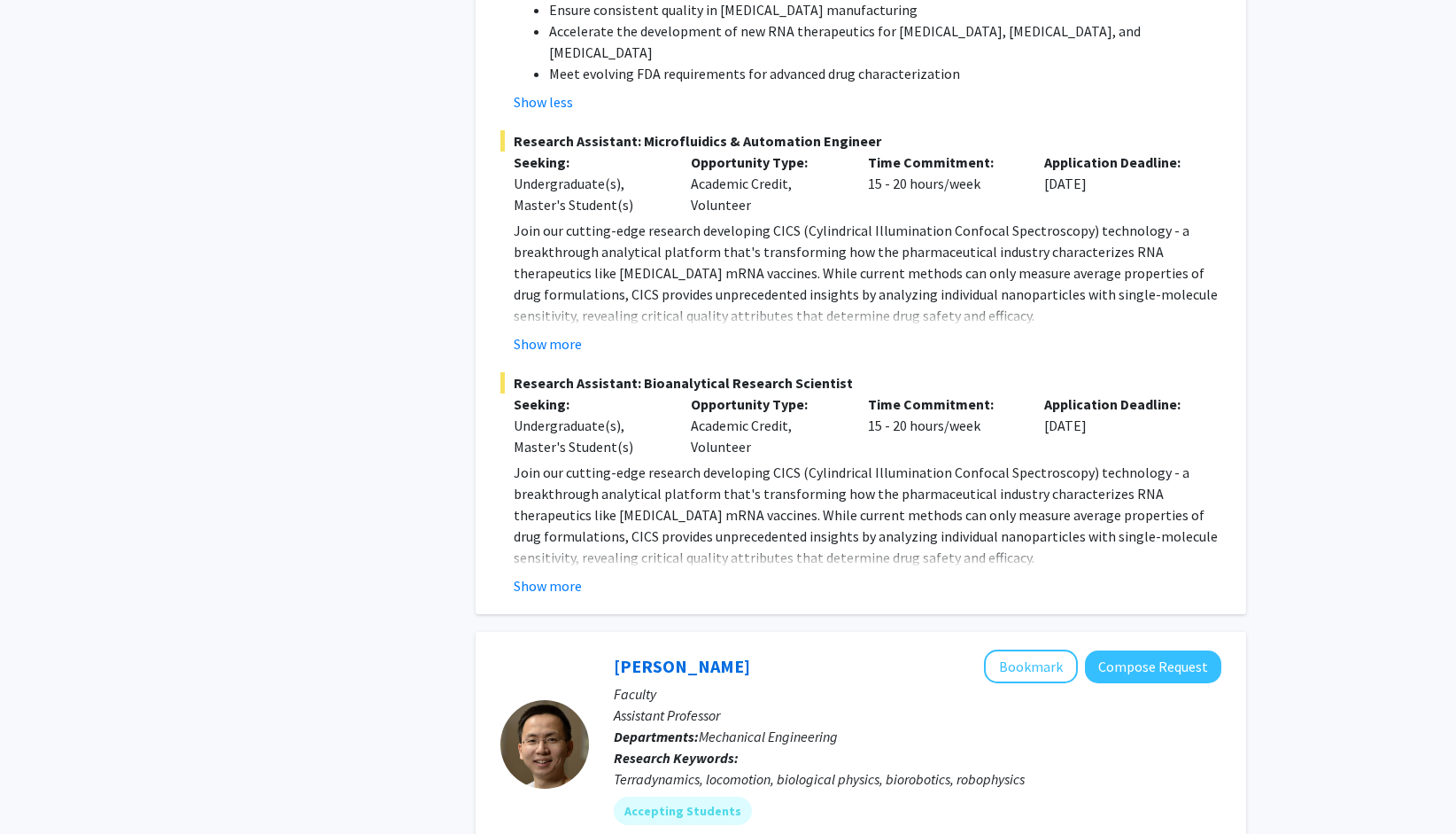
scroll to position [3278, 0]
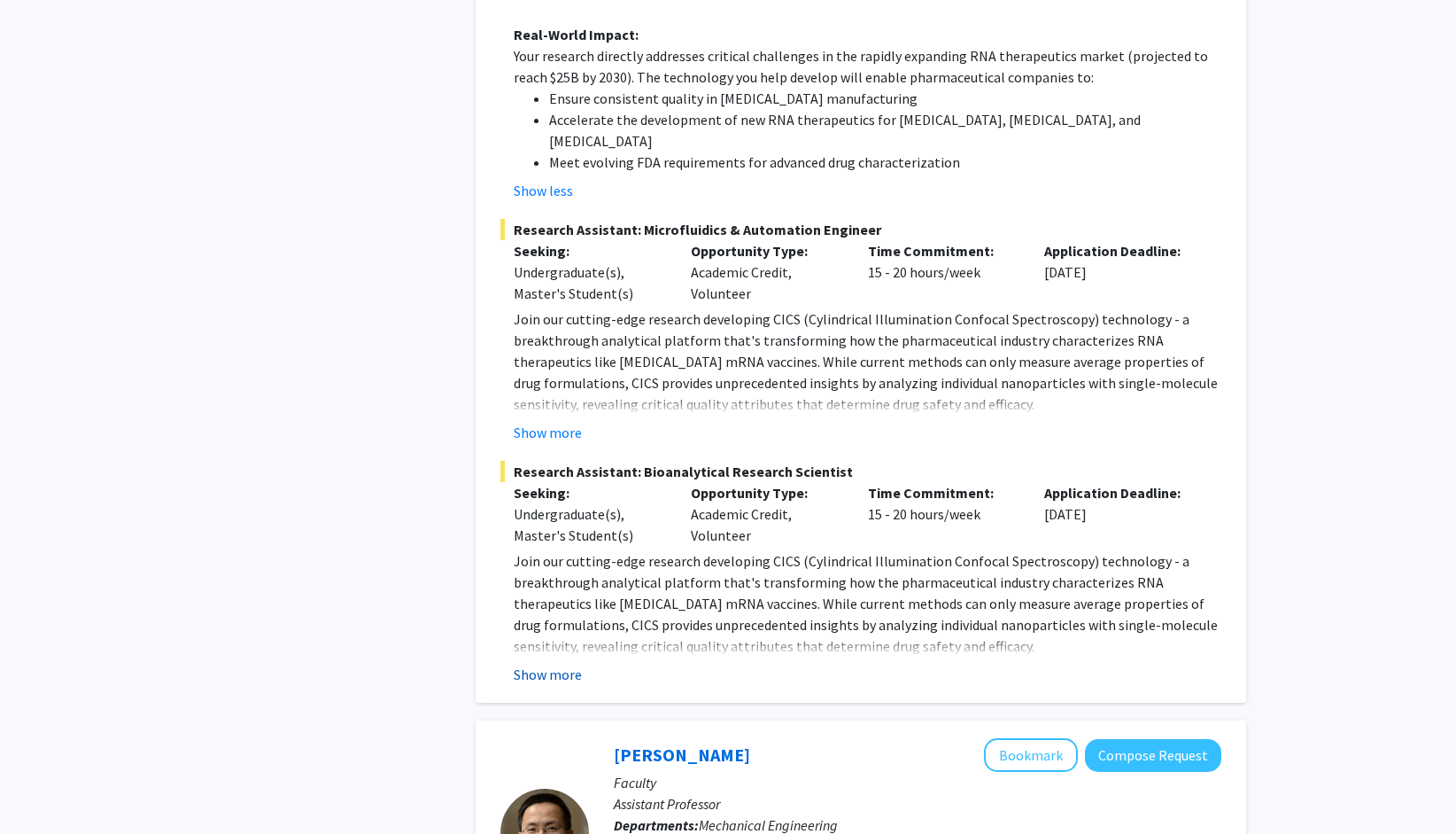
click at [543, 663] on button "Show more" at bounding box center [548, 674] width 68 height 21
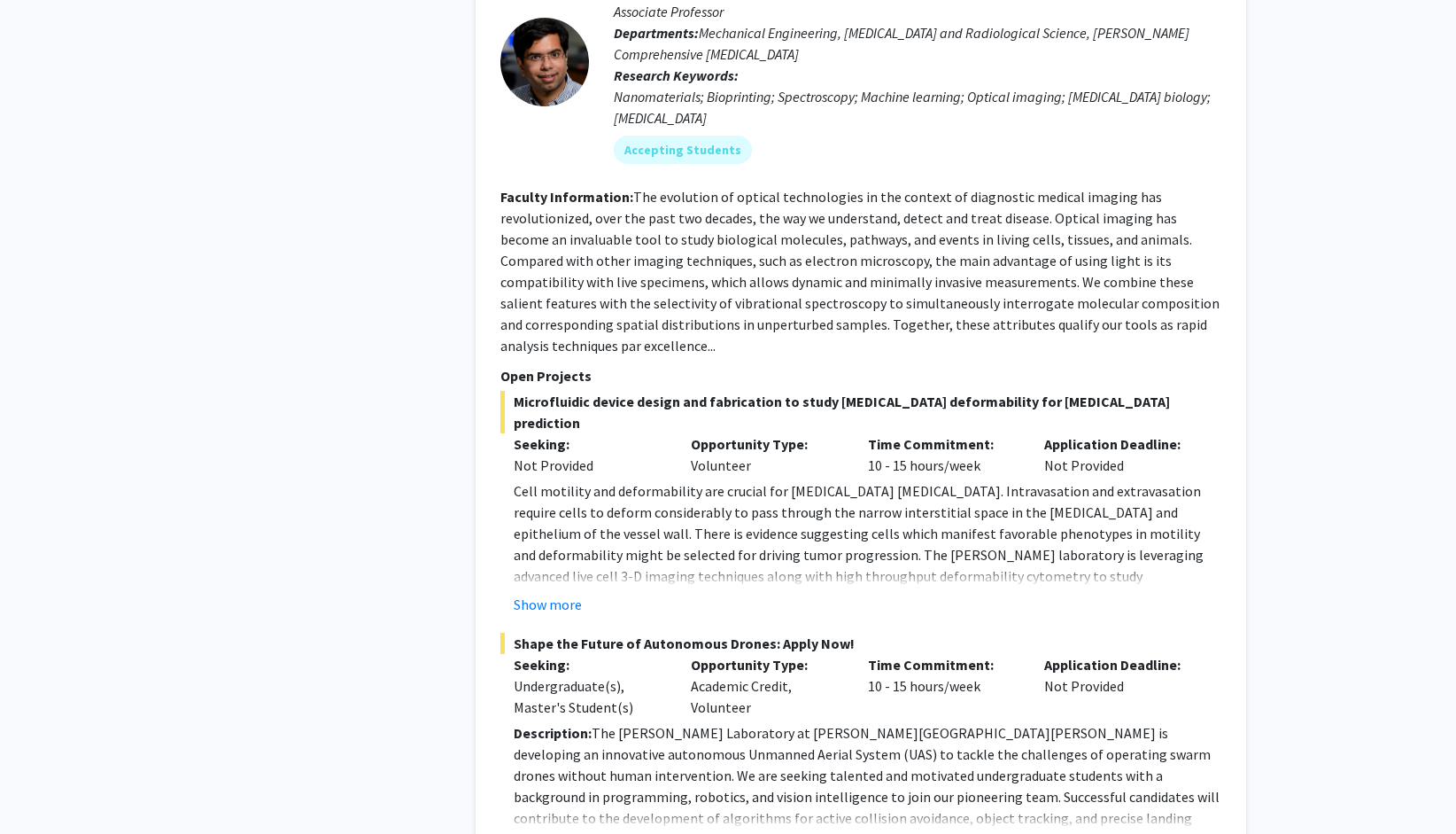
scroll to position [6026, 0]
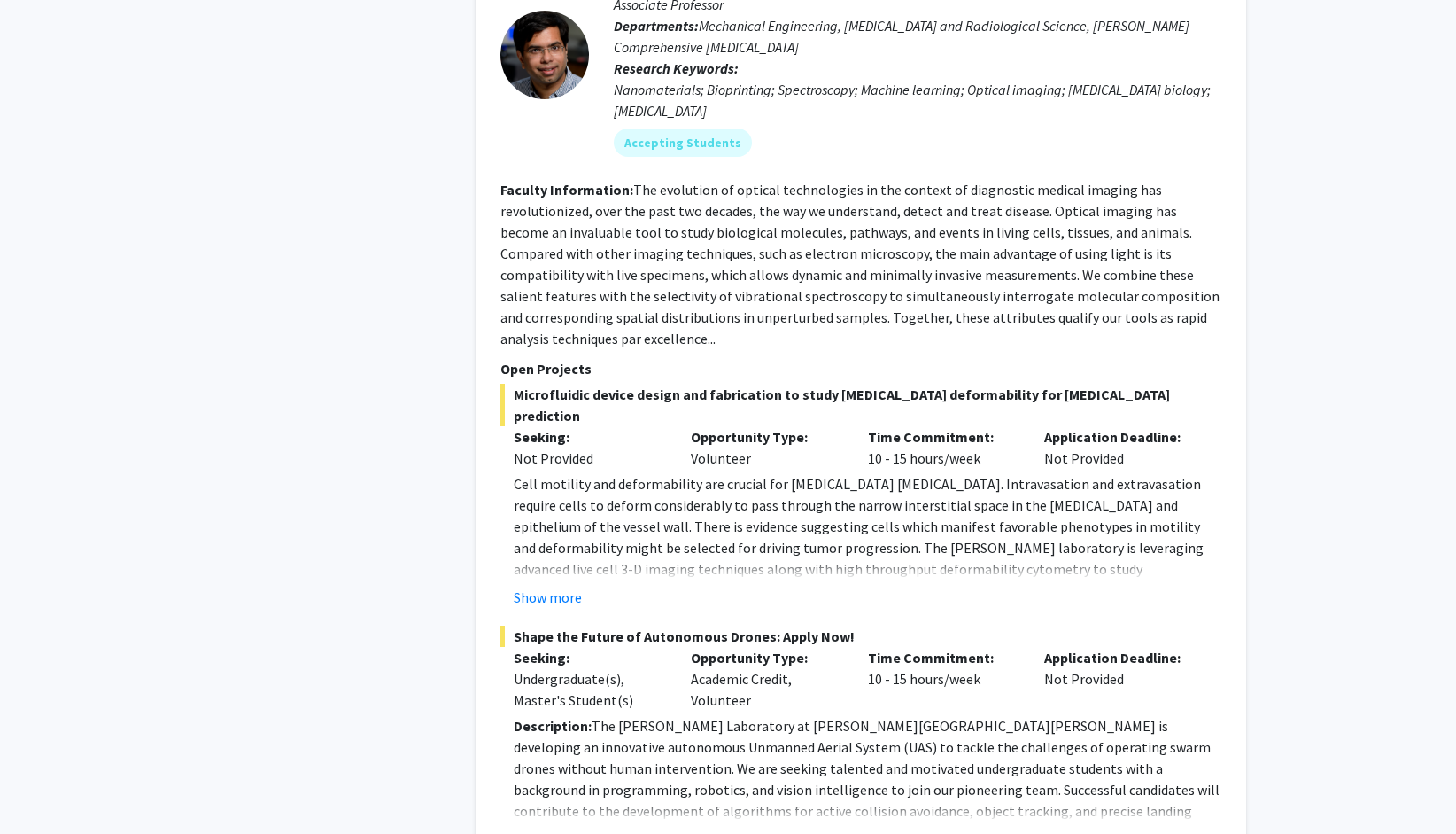
click at [553, 828] on button "Show more" at bounding box center [548, 839] width 68 height 21
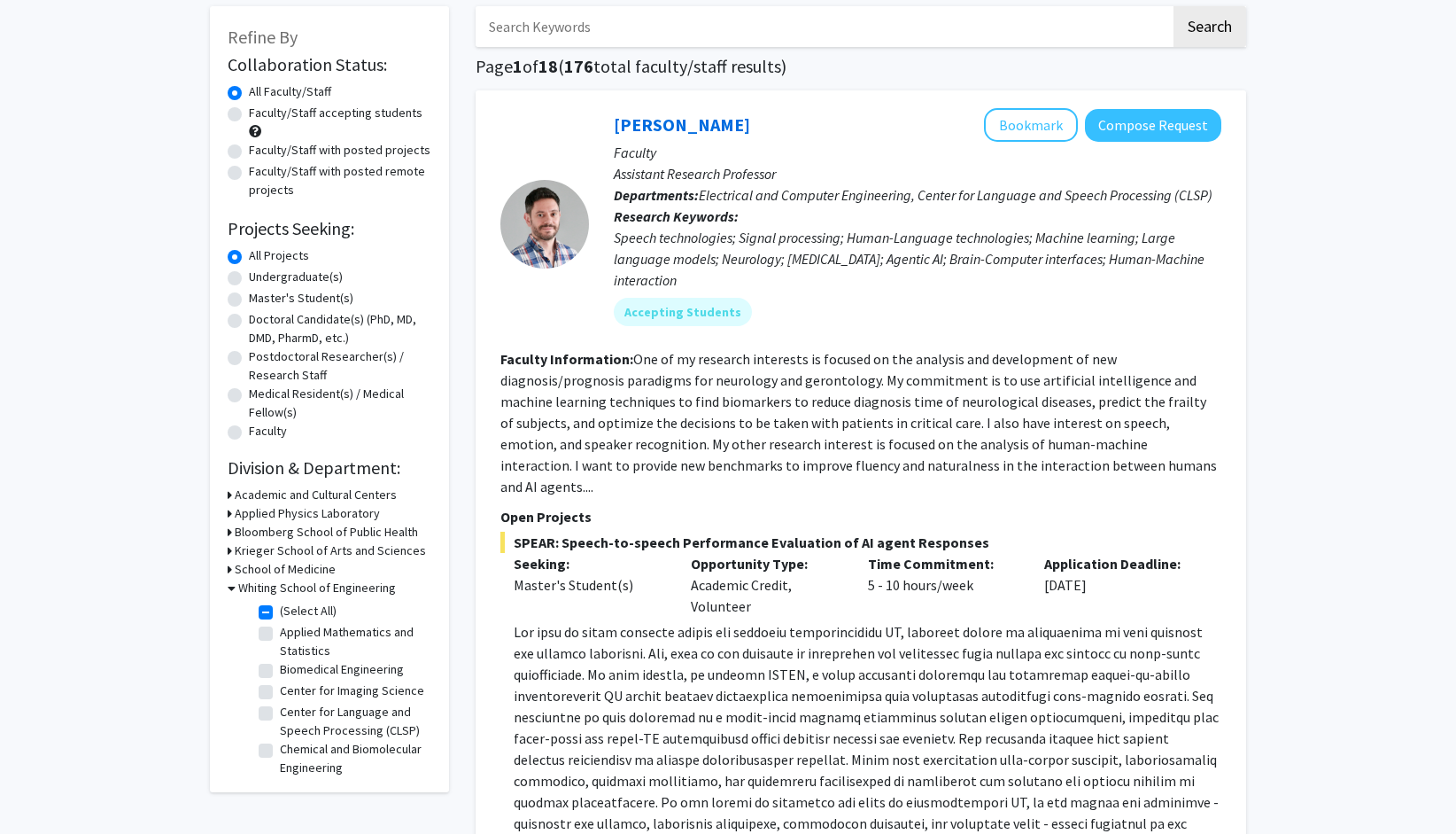
scroll to position [0, 0]
